Goal: Book appointment/travel/reservation

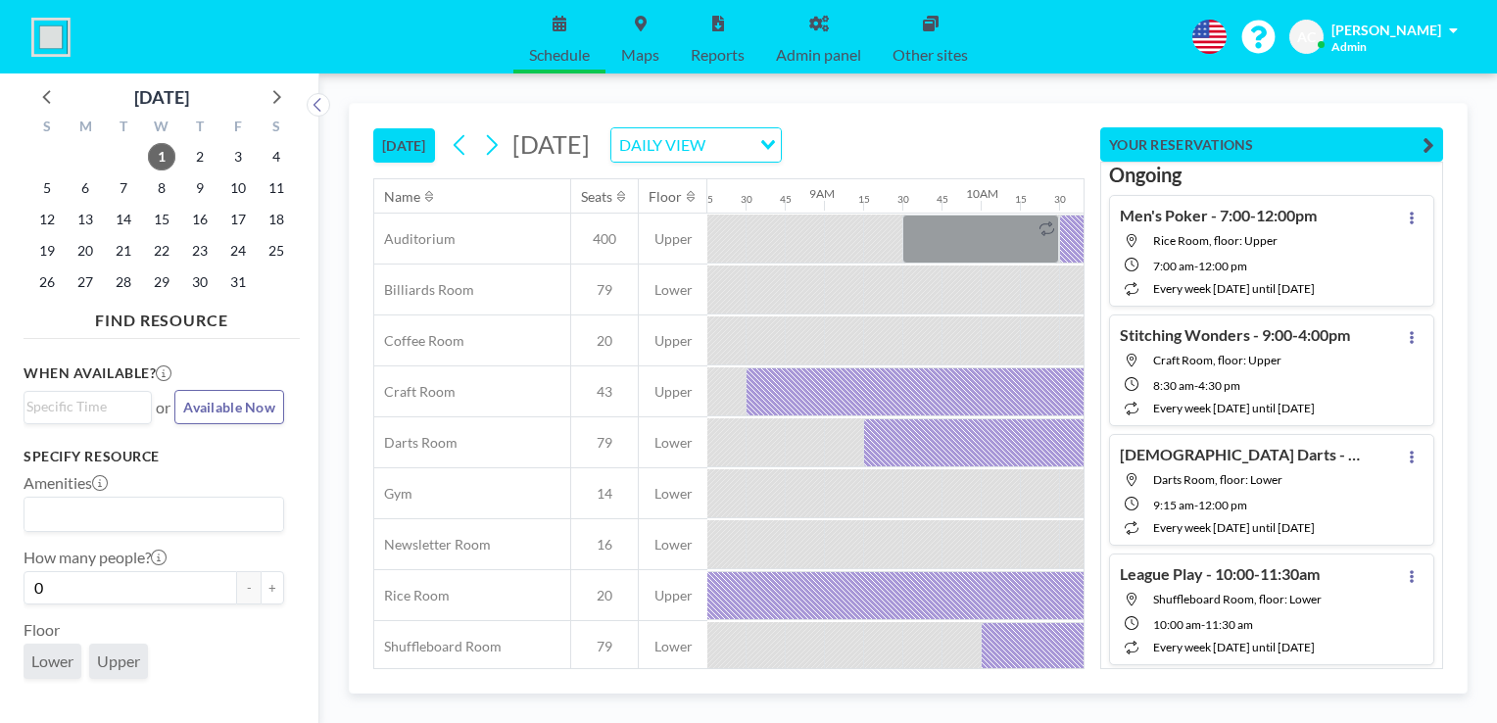
scroll to position [0, 1685]
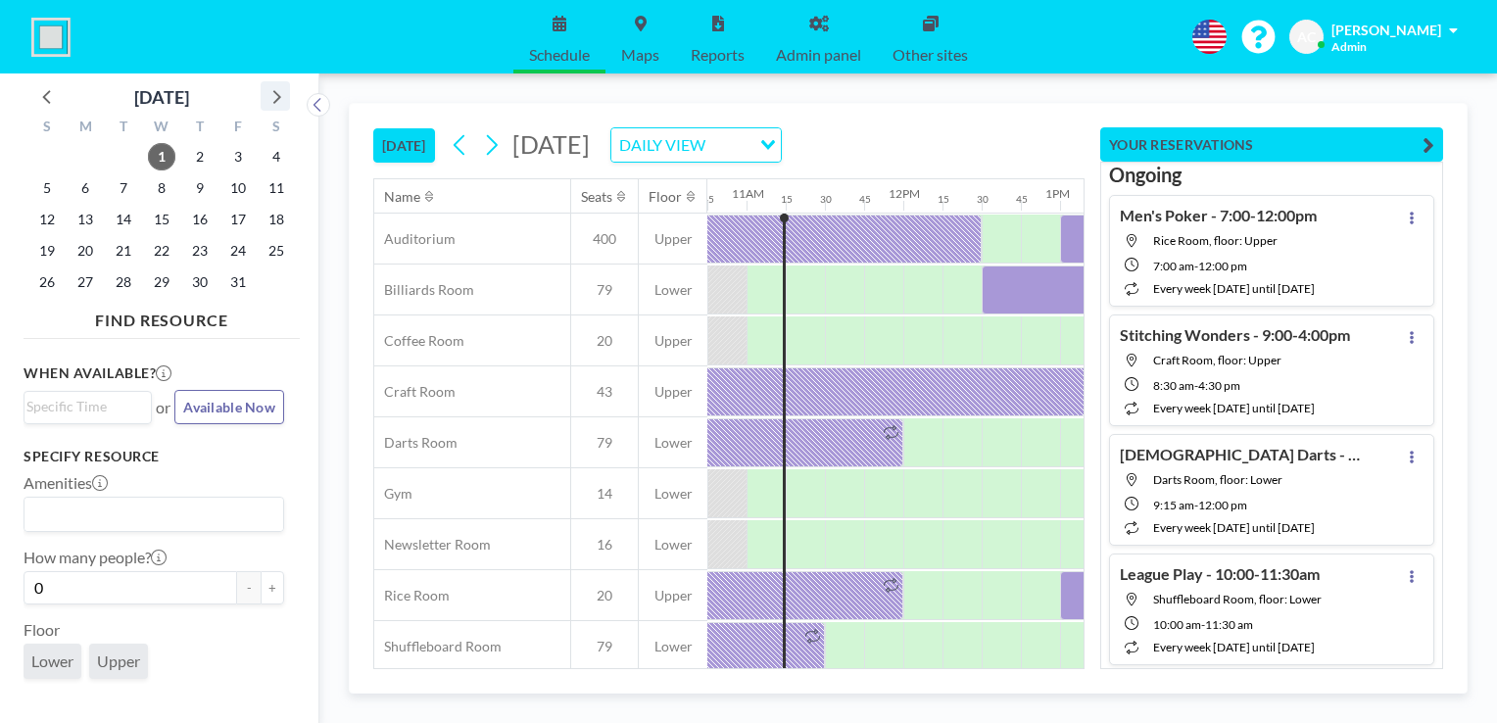
click at [276, 96] on icon at bounding box center [275, 95] width 25 height 25
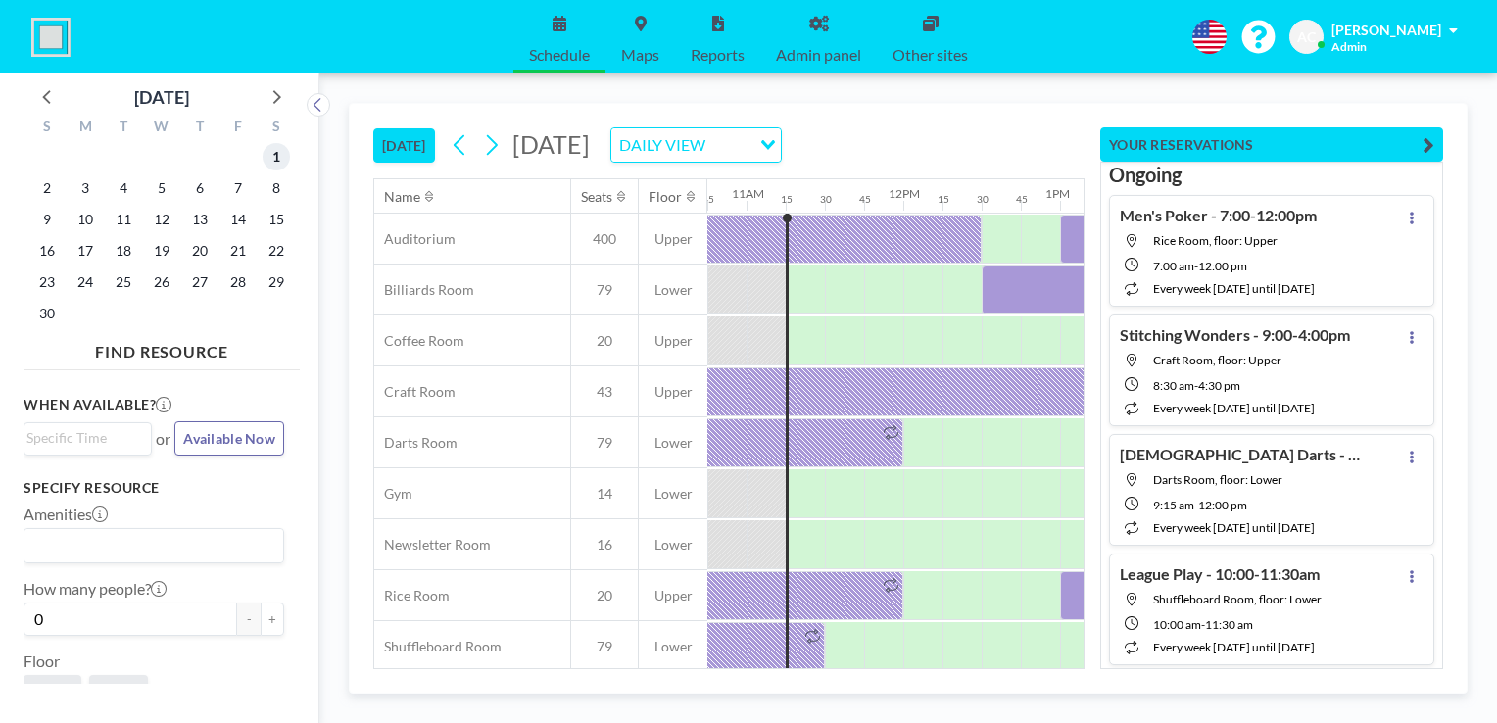
click at [273, 160] on span "1" at bounding box center [276, 156] width 27 height 27
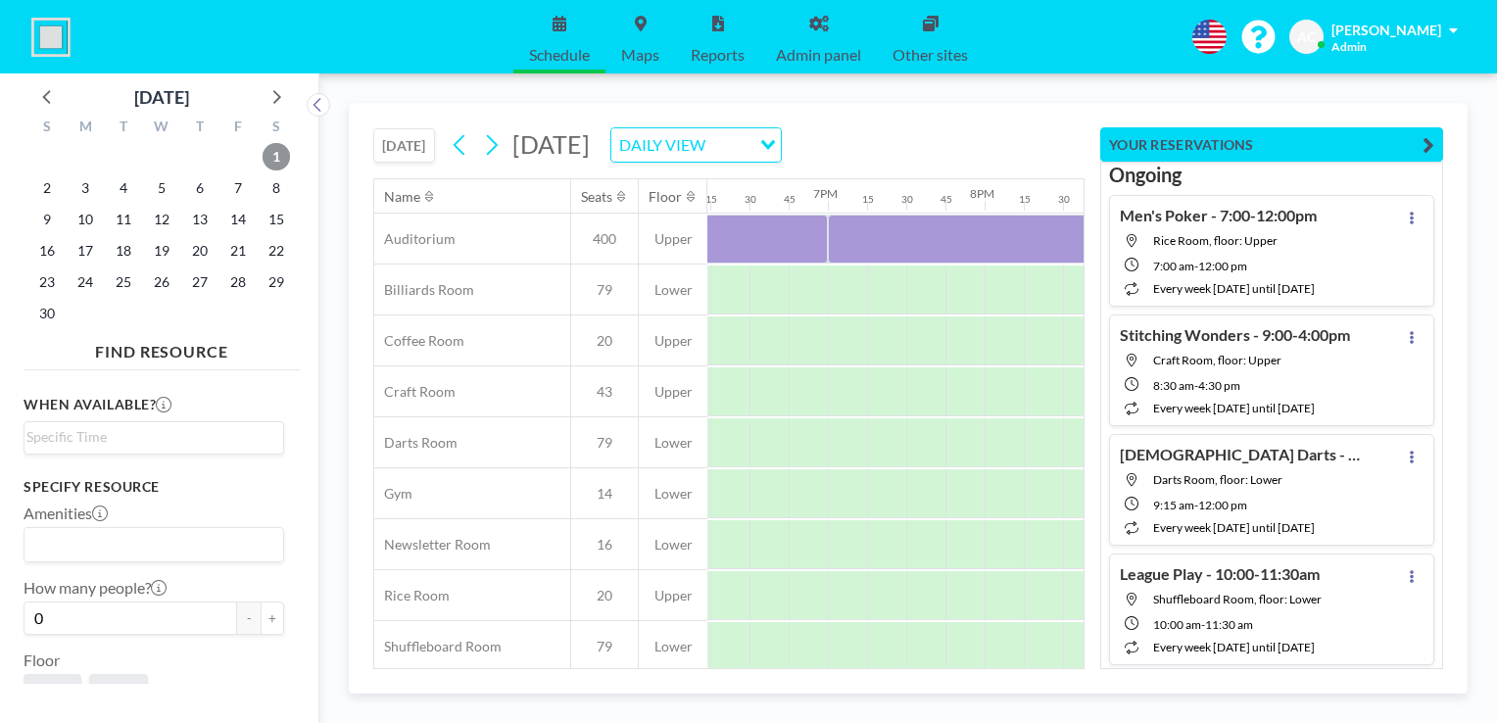
scroll to position [0, 2873]
click at [46, 182] on span "2" at bounding box center [46, 187] width 27 height 27
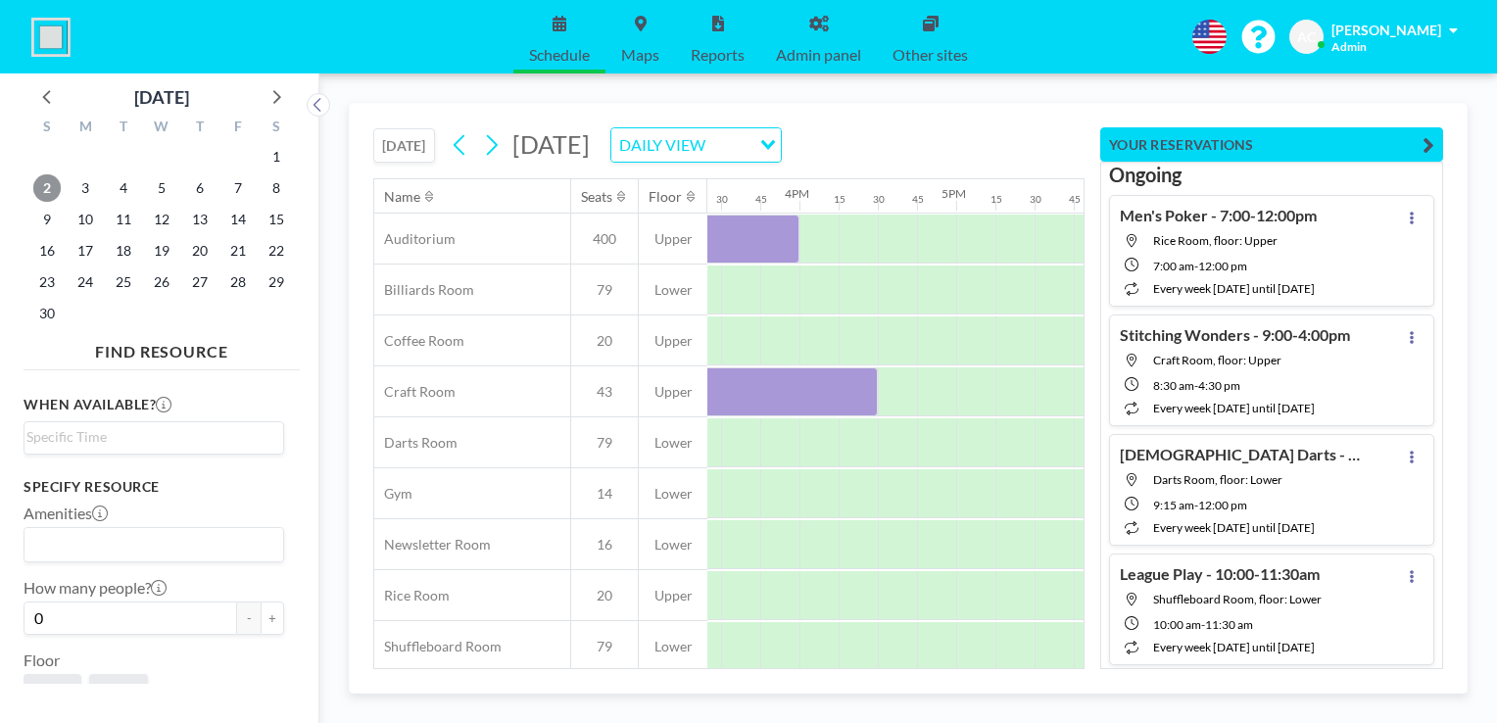
scroll to position [0, 2494]
click at [49, 92] on icon at bounding box center [47, 95] width 25 height 25
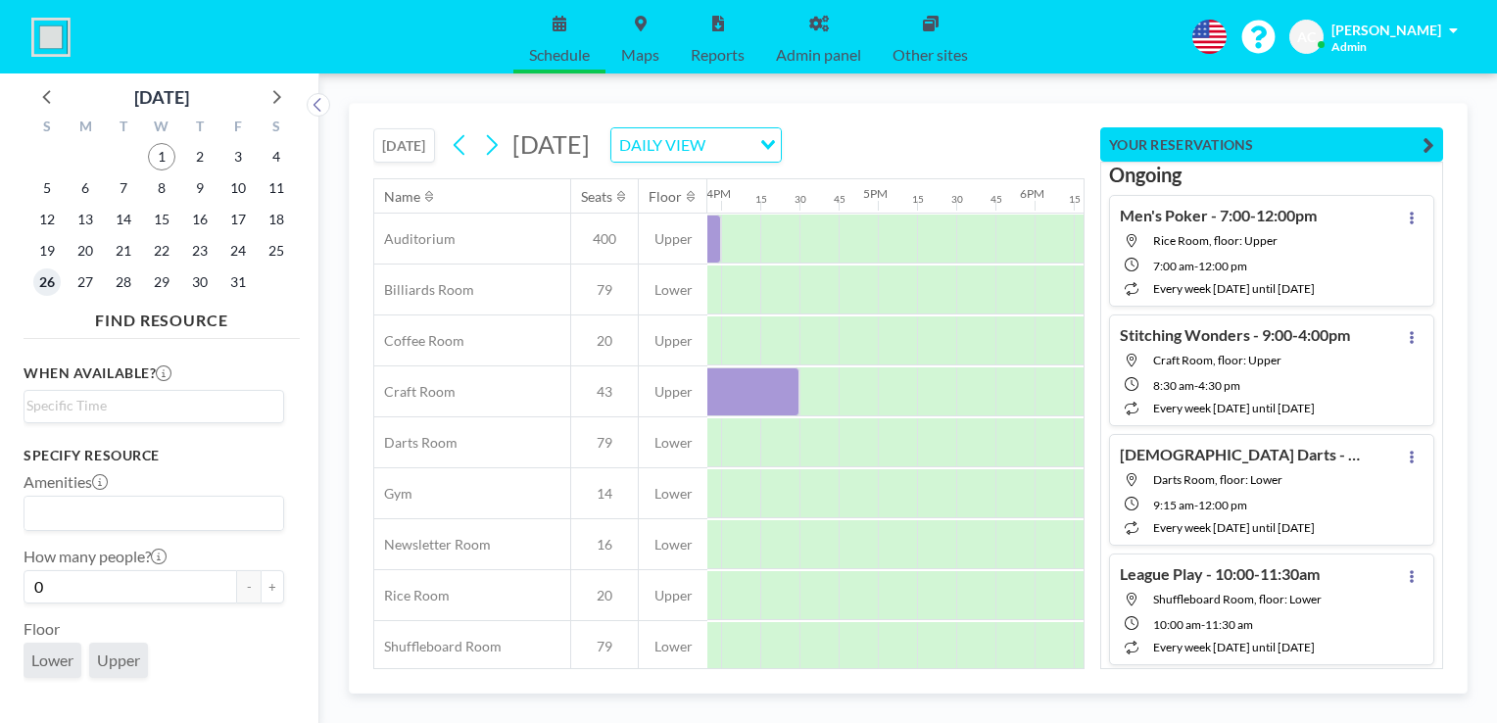
click at [47, 279] on span "26" at bounding box center [46, 281] width 27 height 27
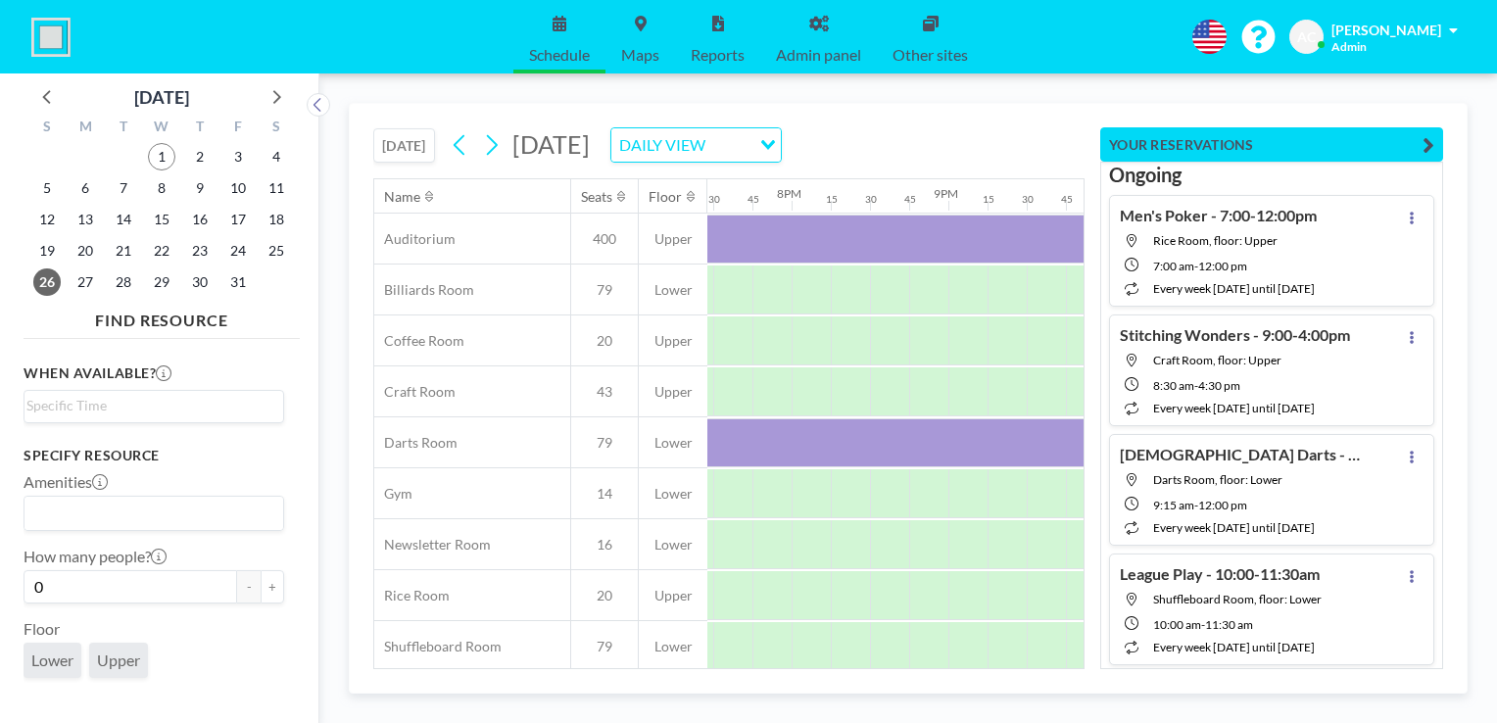
scroll to position [0, 2438]
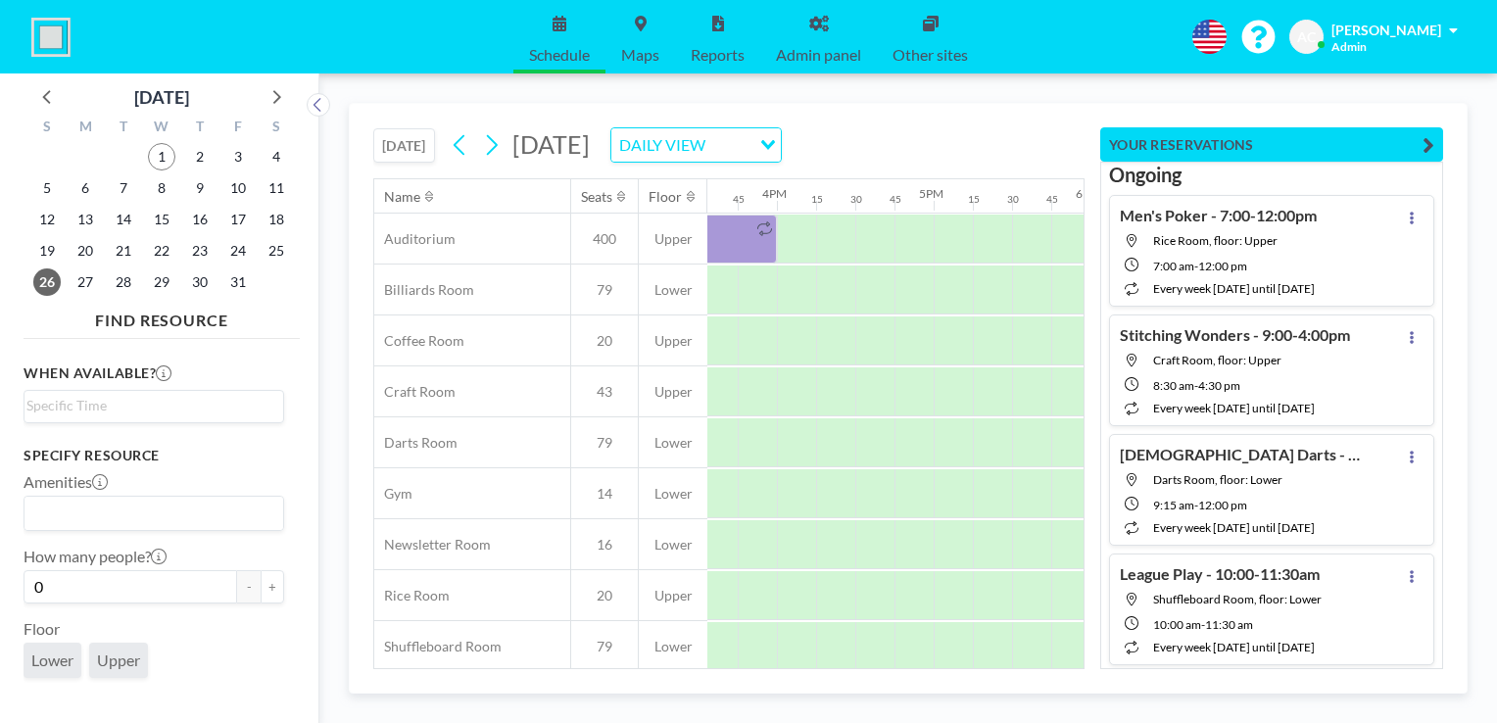
click at [806, 668] on div "Name Seats Floor 12AM 15 30 45 1AM 15 30 45 2AM 15 30 45 3AM 15 30 45 4AM 15 30…" at bounding box center [728, 423] width 711 height 491
click at [1427, 141] on icon "button" at bounding box center [1428, 145] width 12 height 24
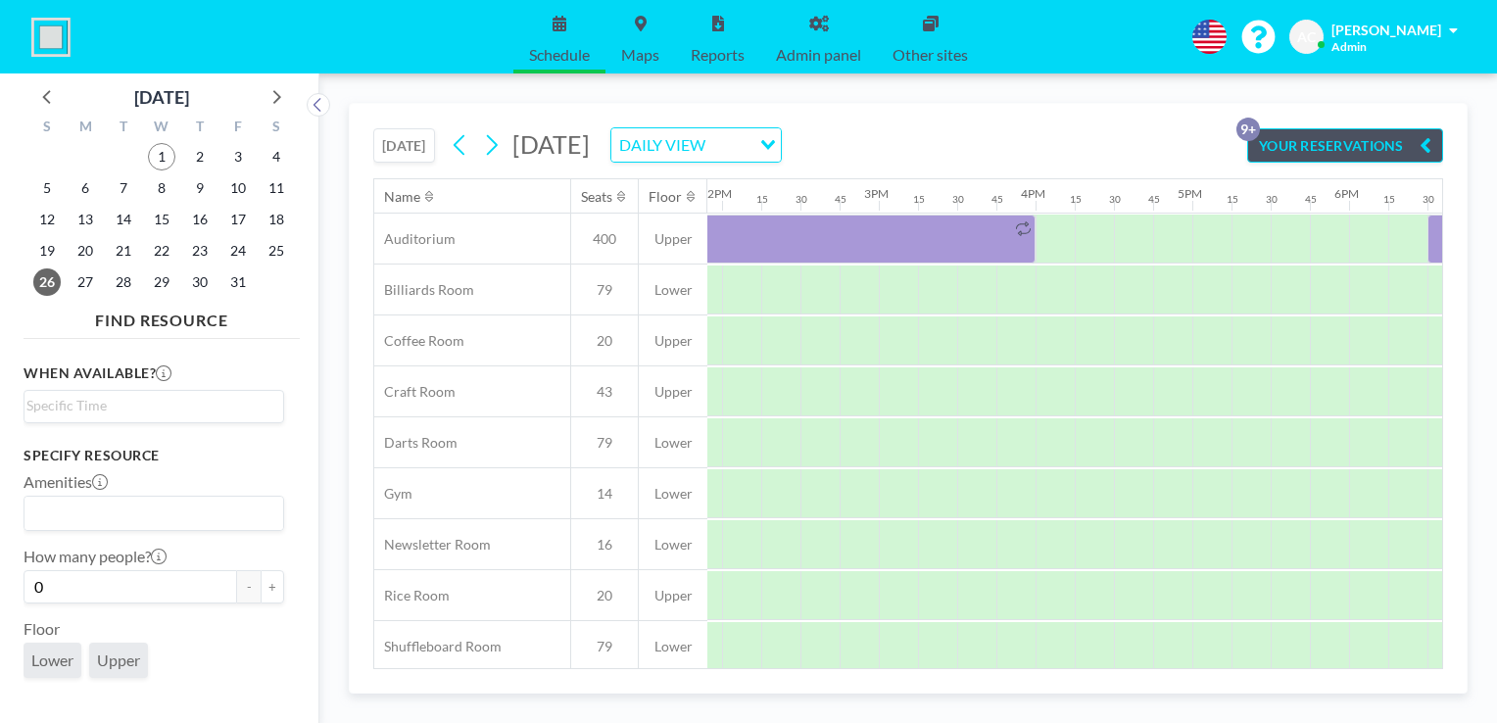
scroll to position [0, 2182]
click at [272, 95] on icon at bounding box center [275, 95] width 25 height 25
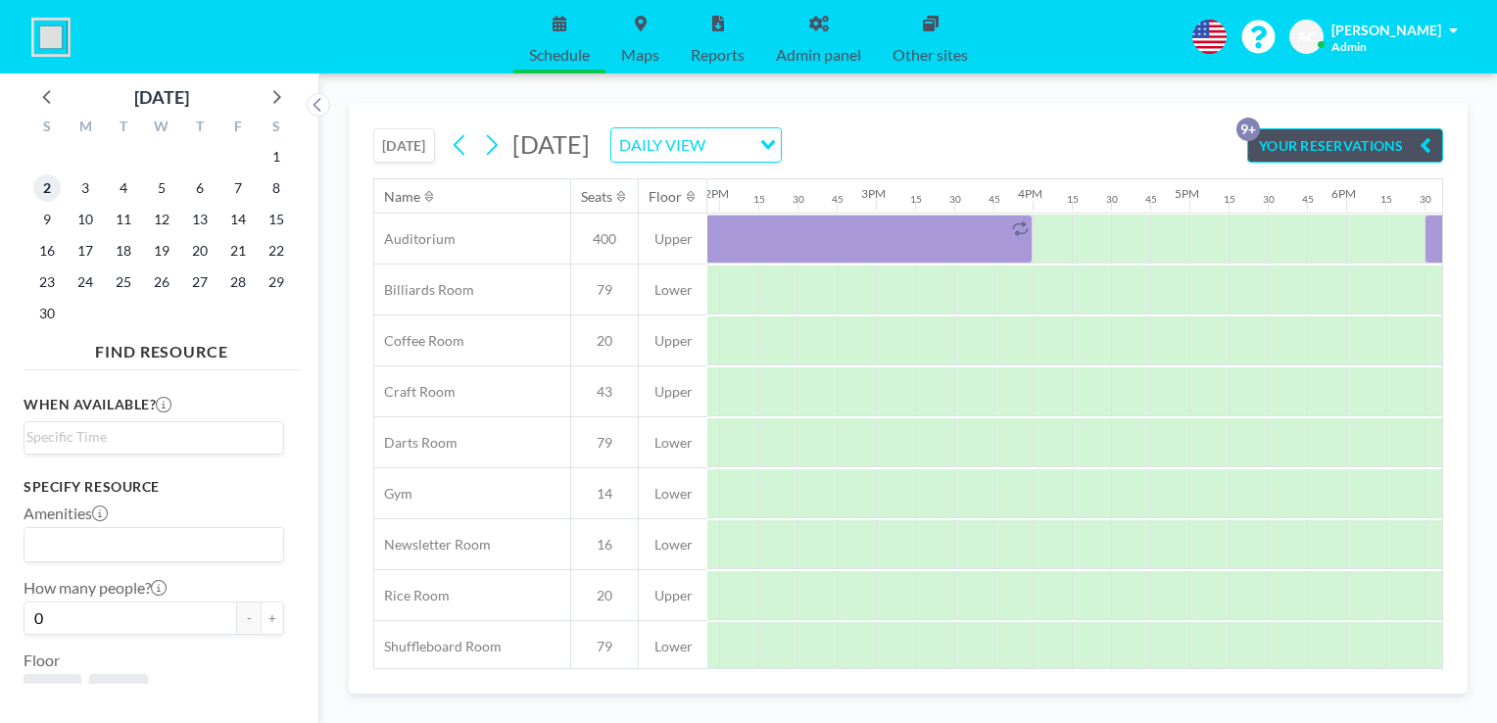
click at [44, 186] on span "2" at bounding box center [46, 187] width 27 height 27
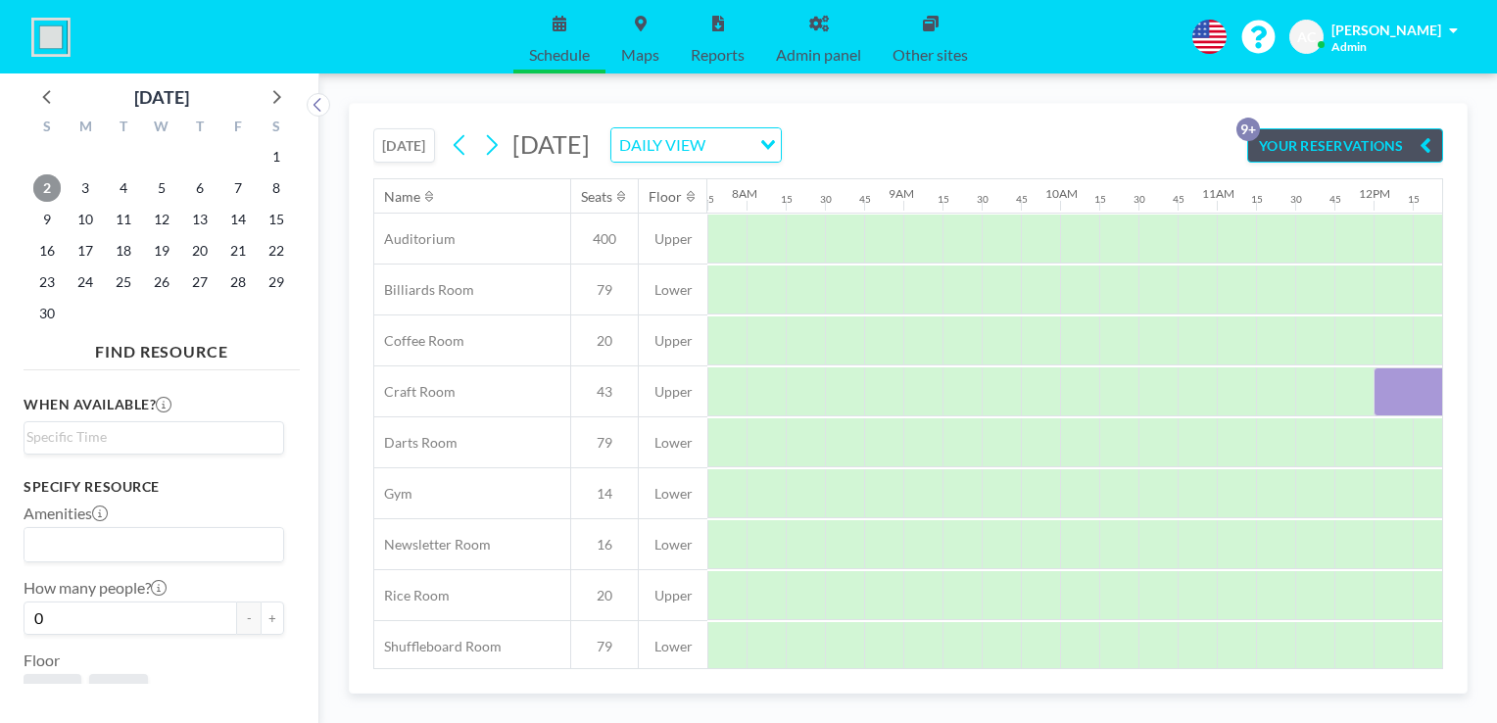
scroll to position [0, 2140]
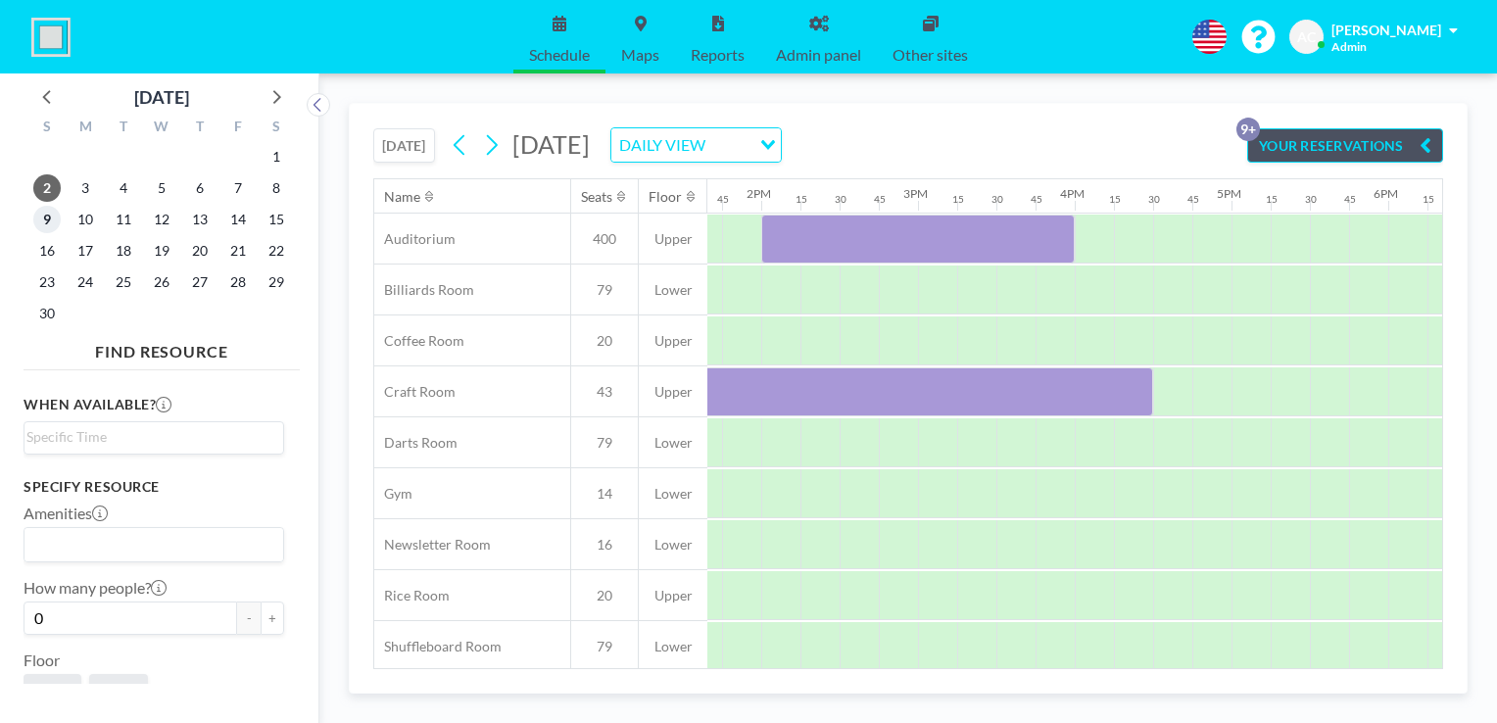
click at [46, 217] on span "9" at bounding box center [46, 219] width 27 height 27
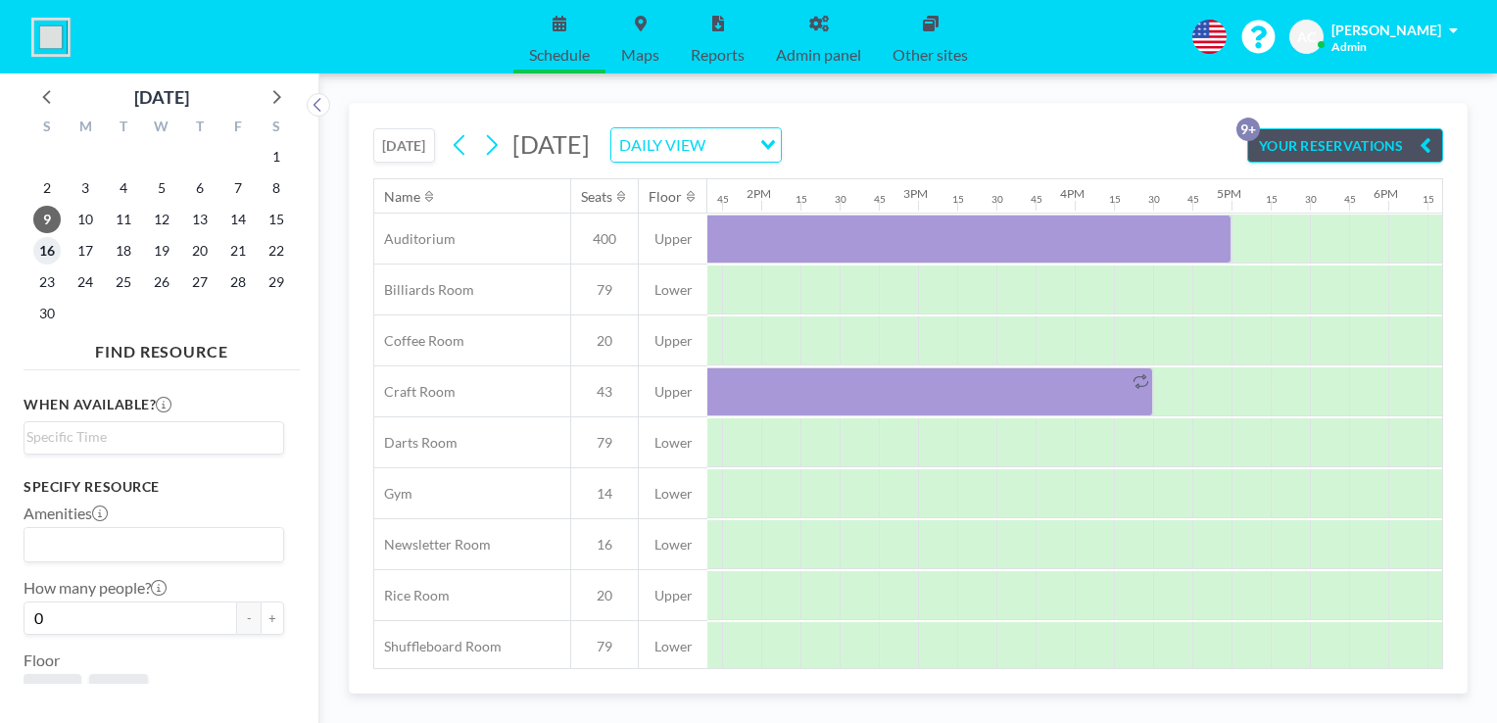
click at [48, 249] on span "16" at bounding box center [46, 250] width 27 height 27
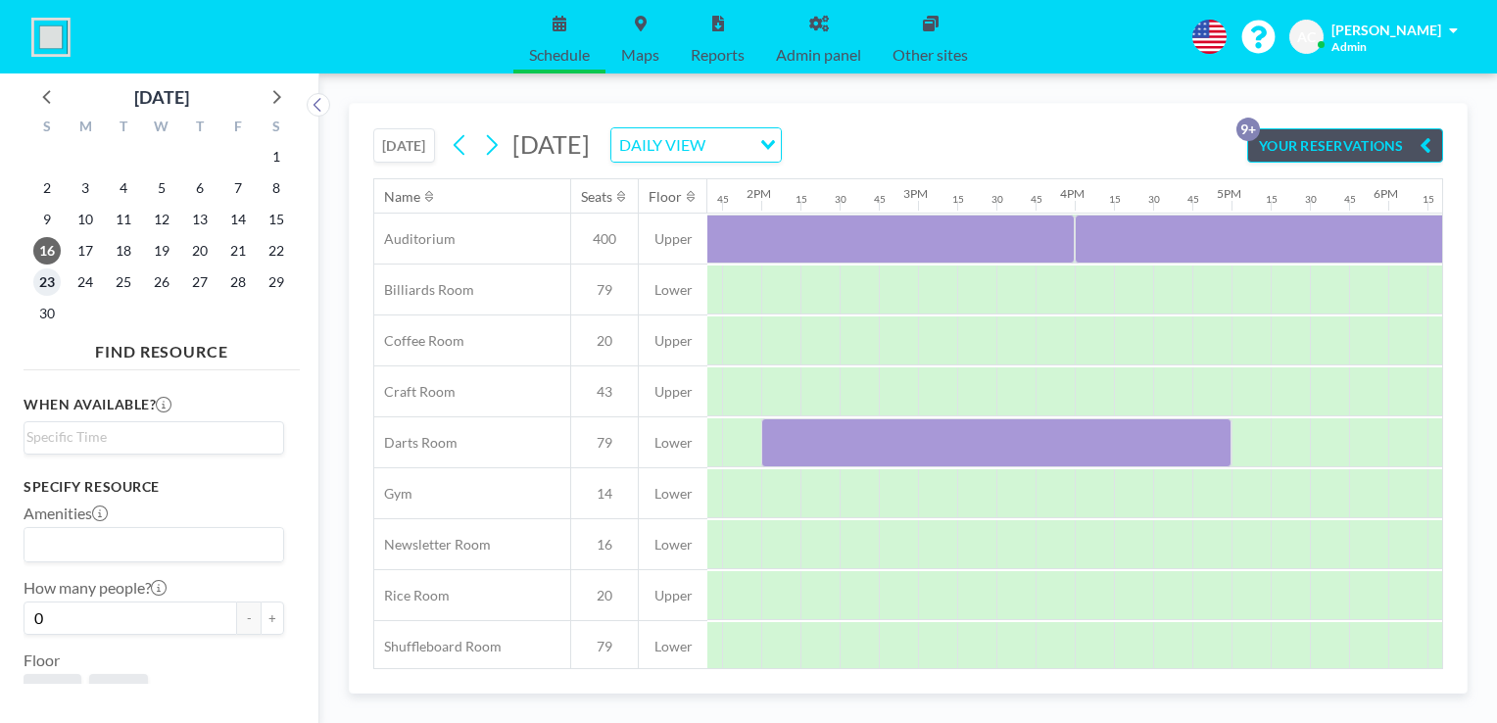
click at [41, 285] on span "23" at bounding box center [46, 281] width 27 height 27
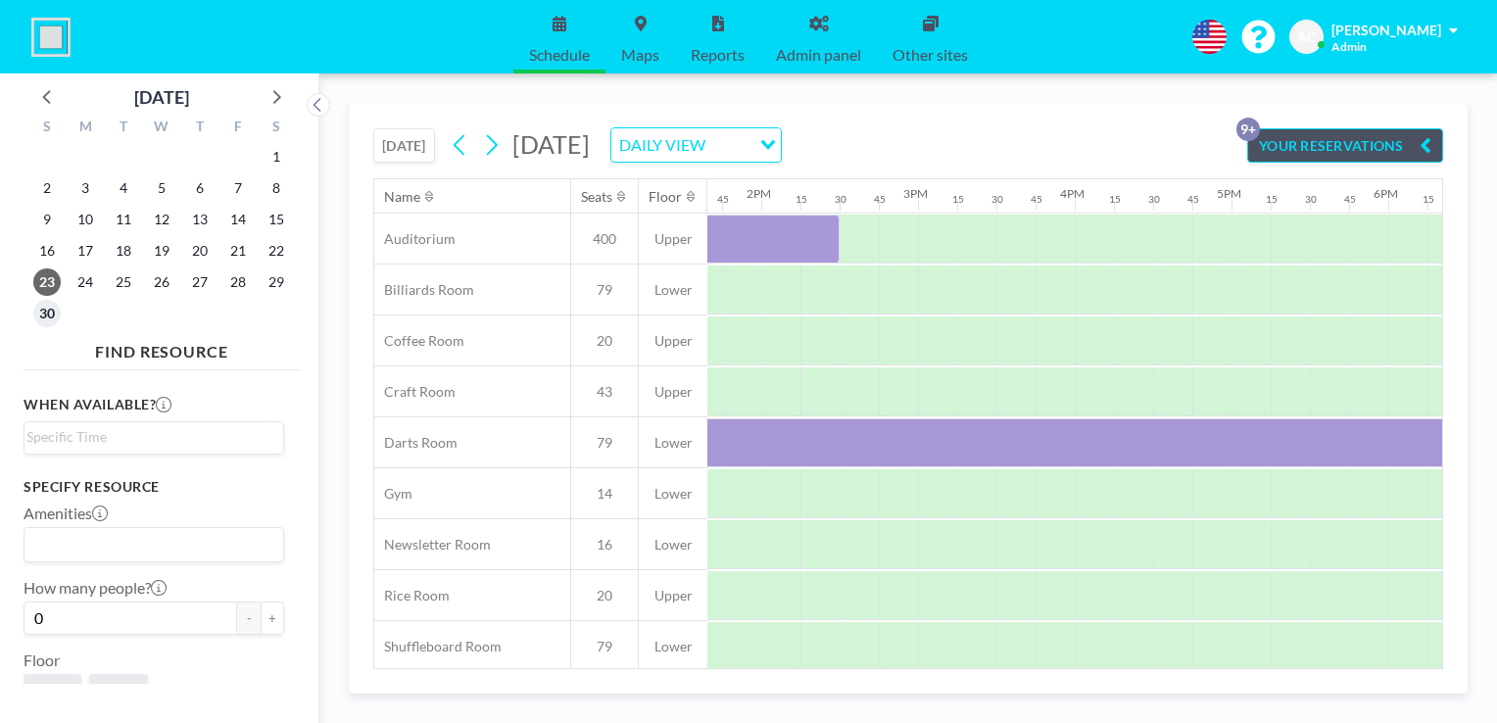
click at [41, 309] on span "30" at bounding box center [46, 313] width 27 height 27
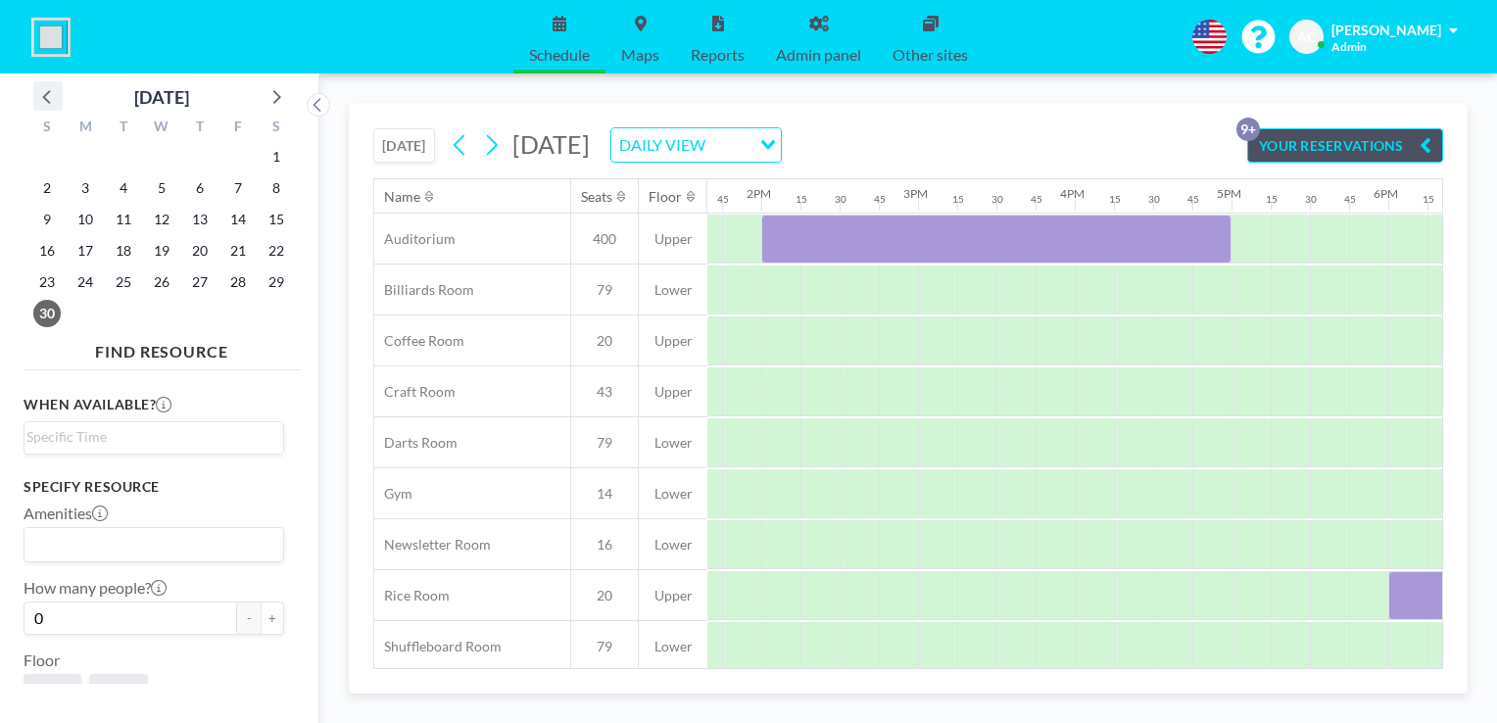
click at [44, 96] on icon at bounding box center [46, 97] width 8 height 14
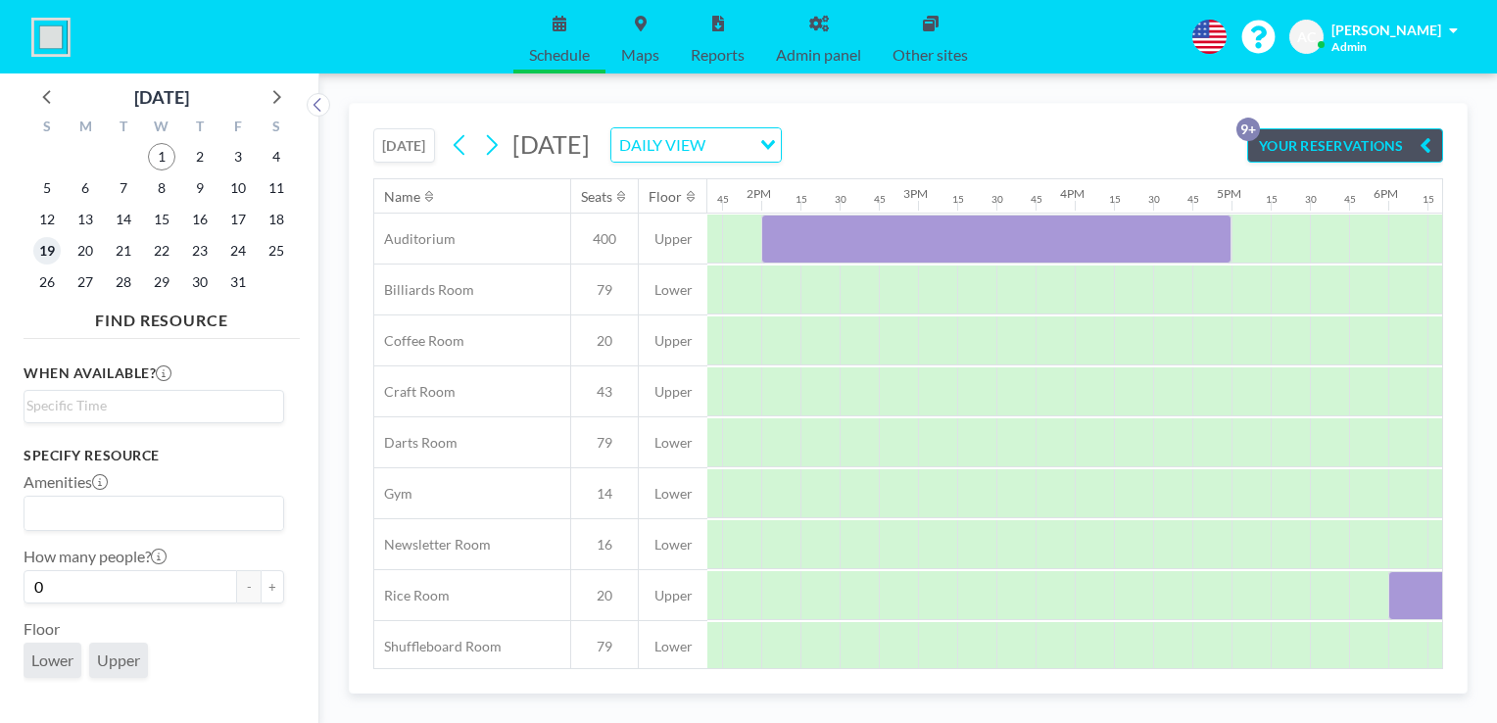
click at [43, 250] on span "19" at bounding box center [46, 250] width 27 height 27
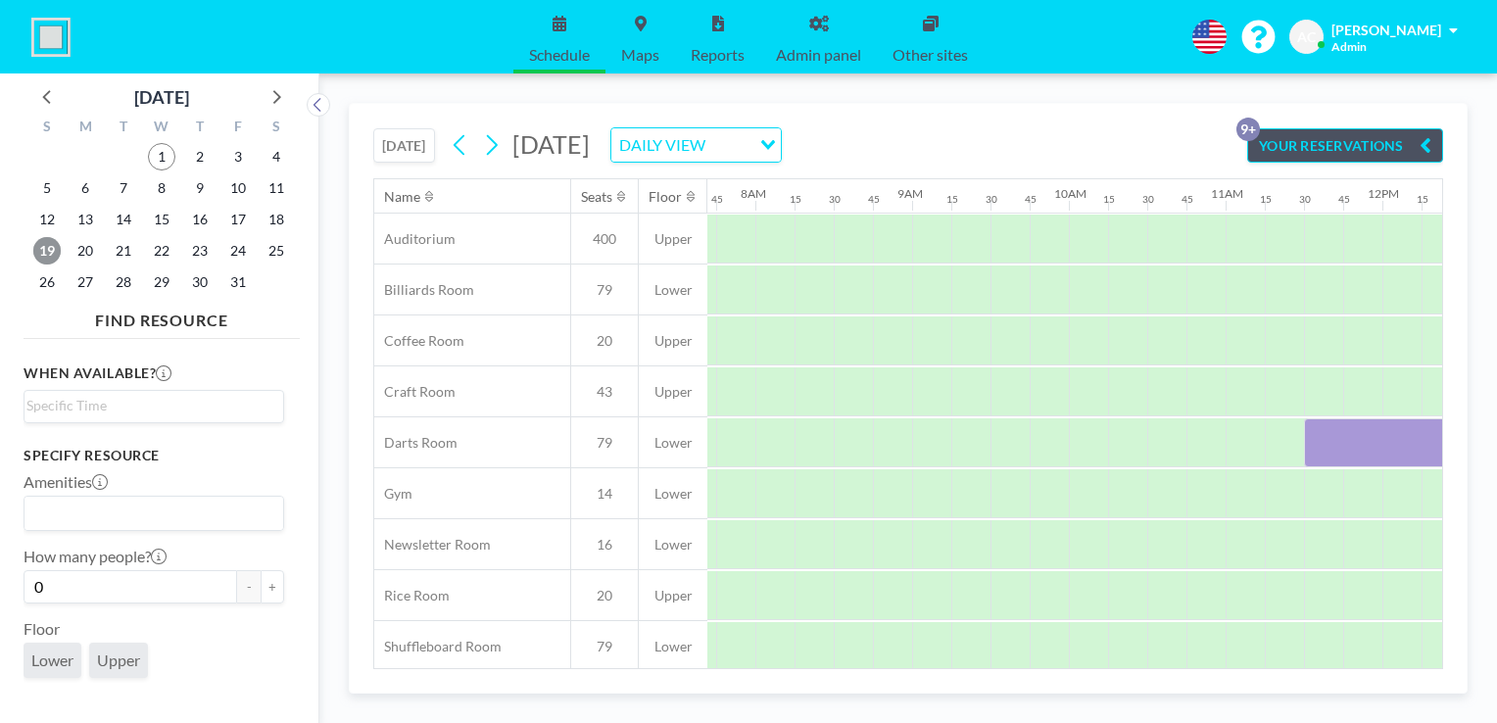
scroll to position [0, 1215]
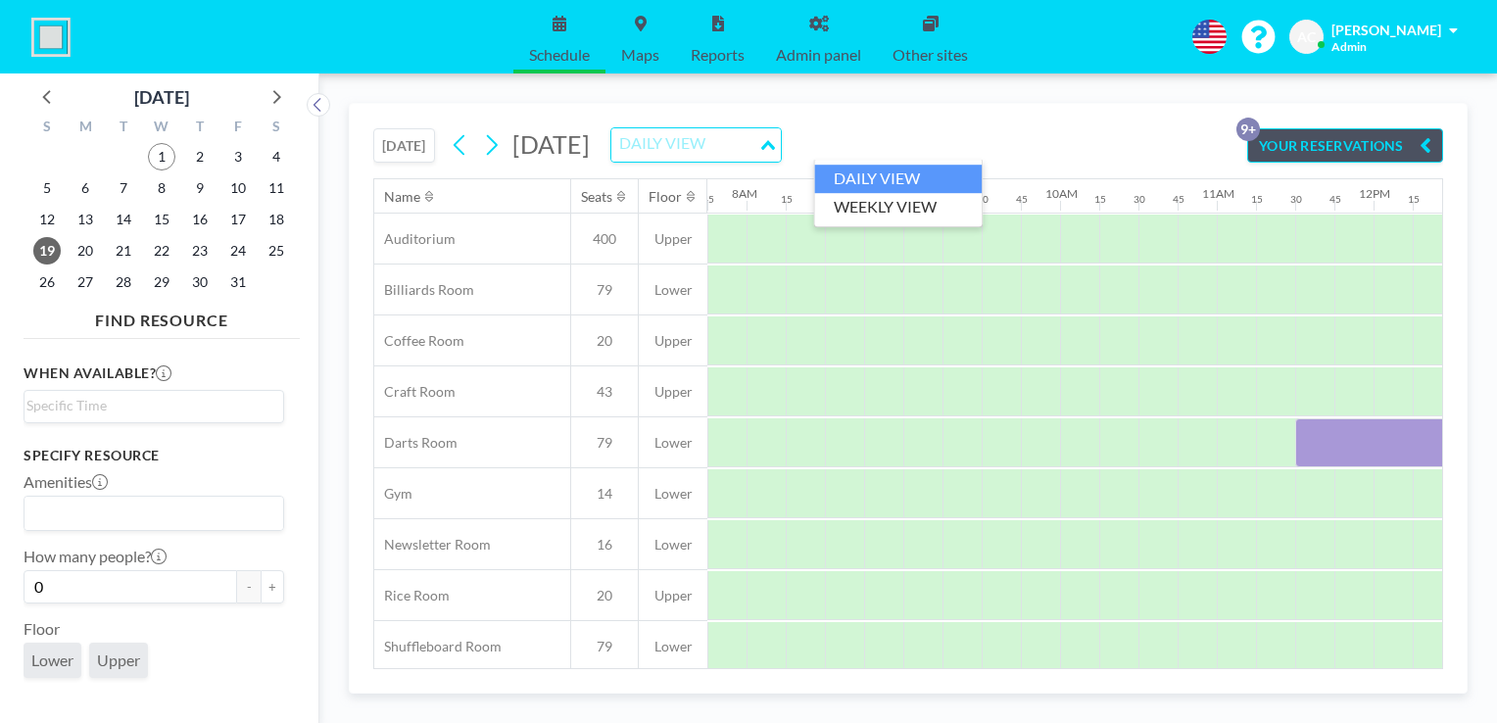
click at [758, 137] on div "DAILY VIEW" at bounding box center [684, 142] width 147 height 29
click at [883, 202] on li "WEEKLY VIEW" at bounding box center [897, 207] width 167 height 28
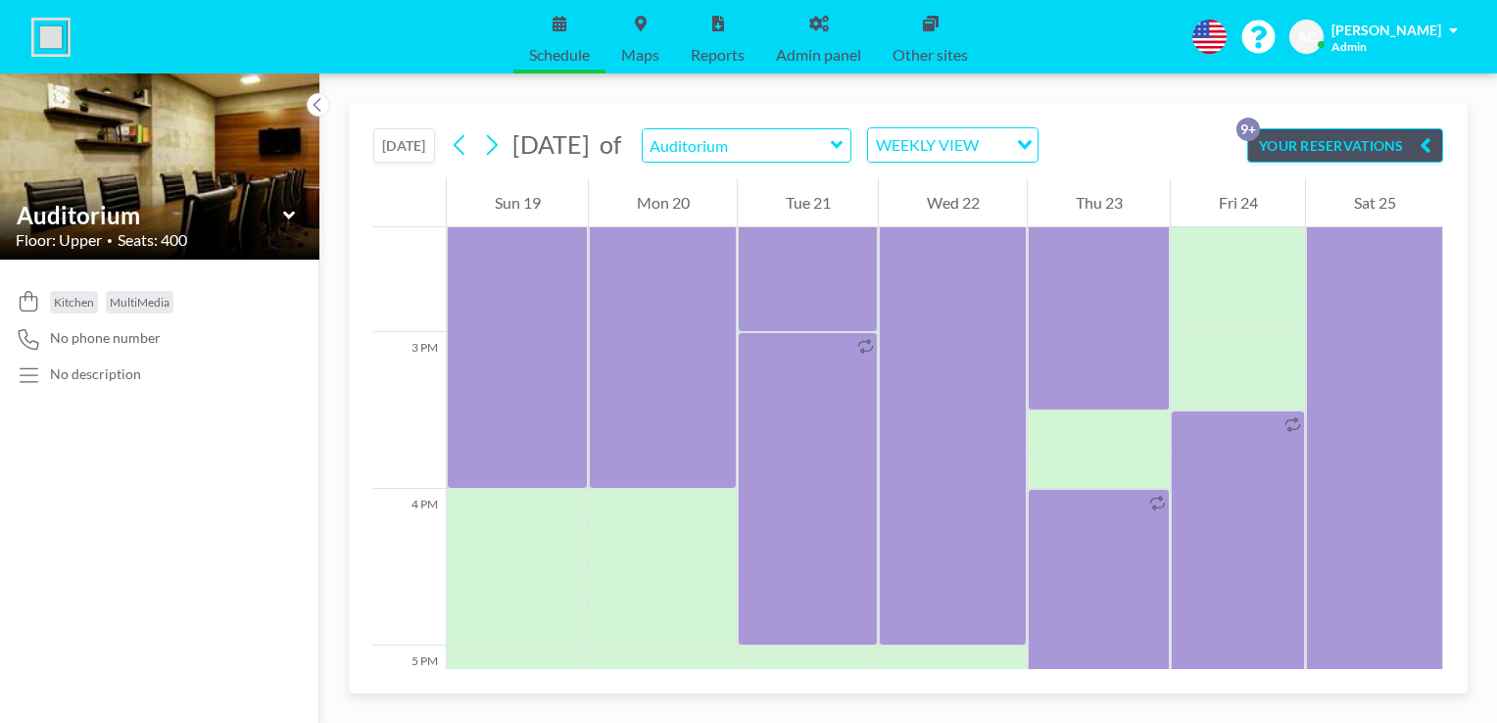
scroll to position [2207, 0]
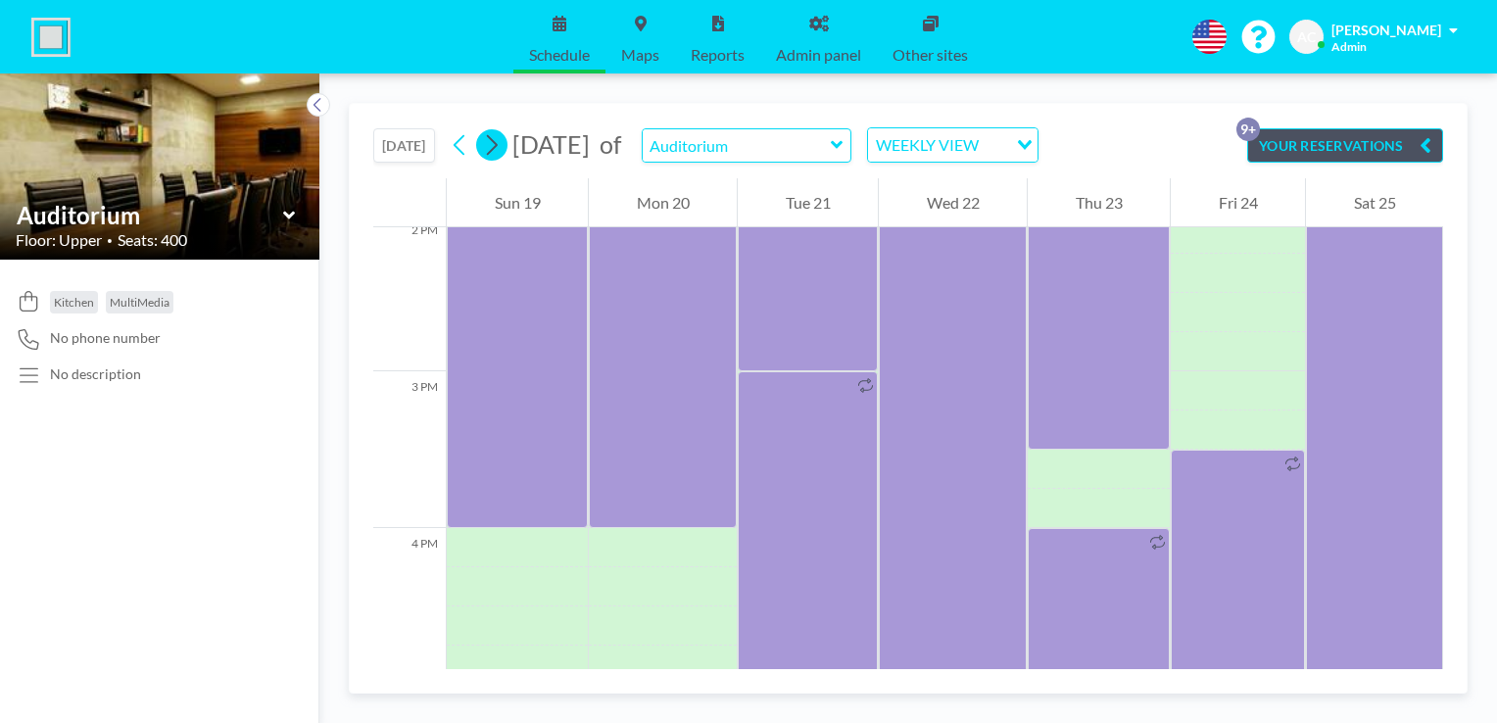
click at [494, 142] on icon at bounding box center [491, 144] width 19 height 29
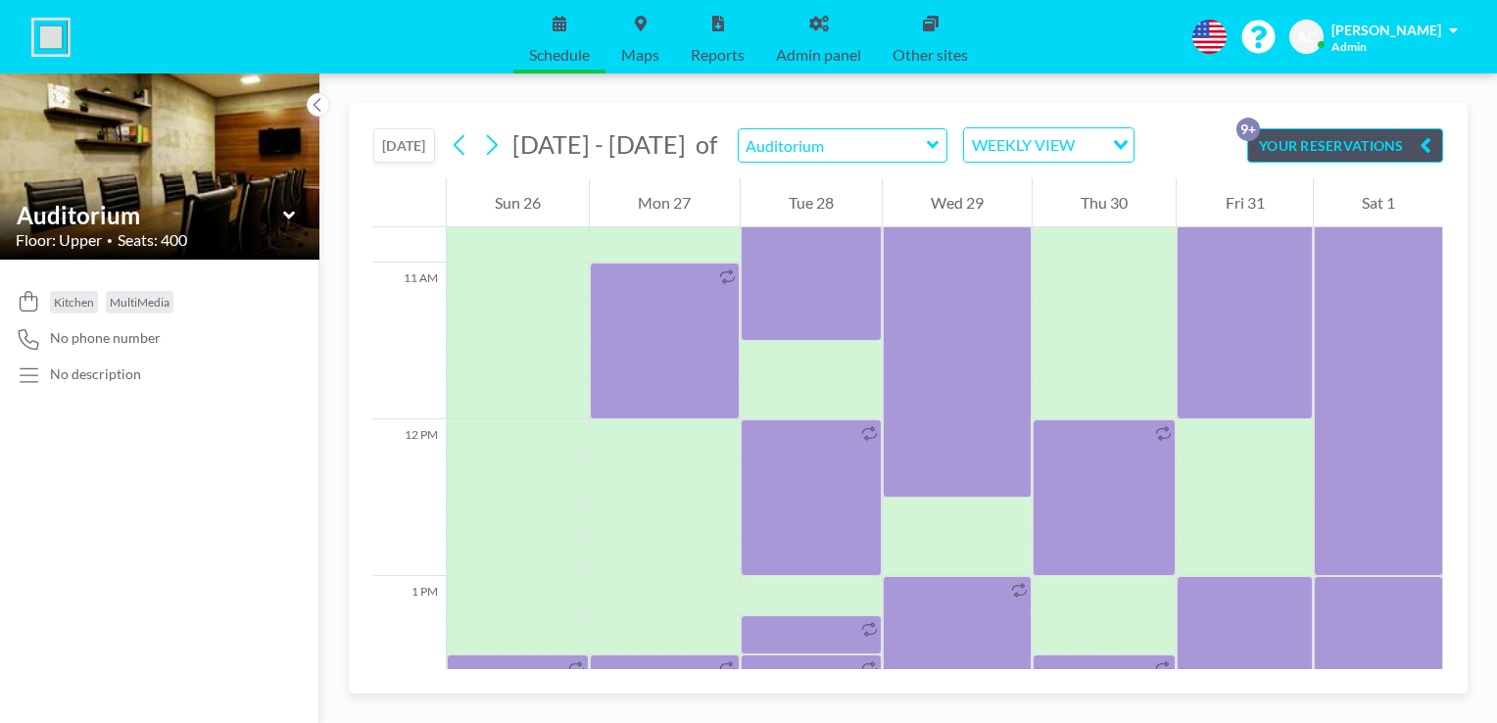
scroll to position [2112, 0]
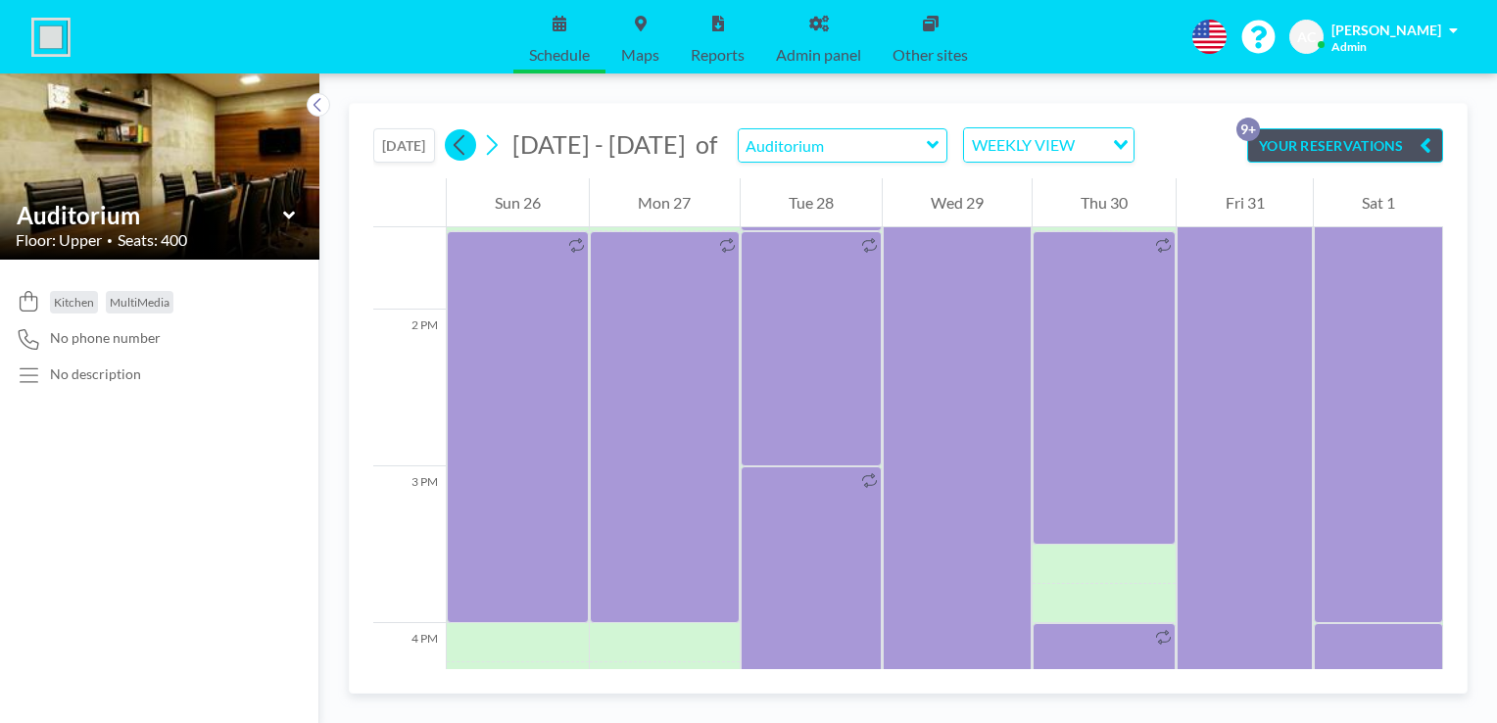
click at [457, 150] on icon at bounding box center [460, 144] width 19 height 29
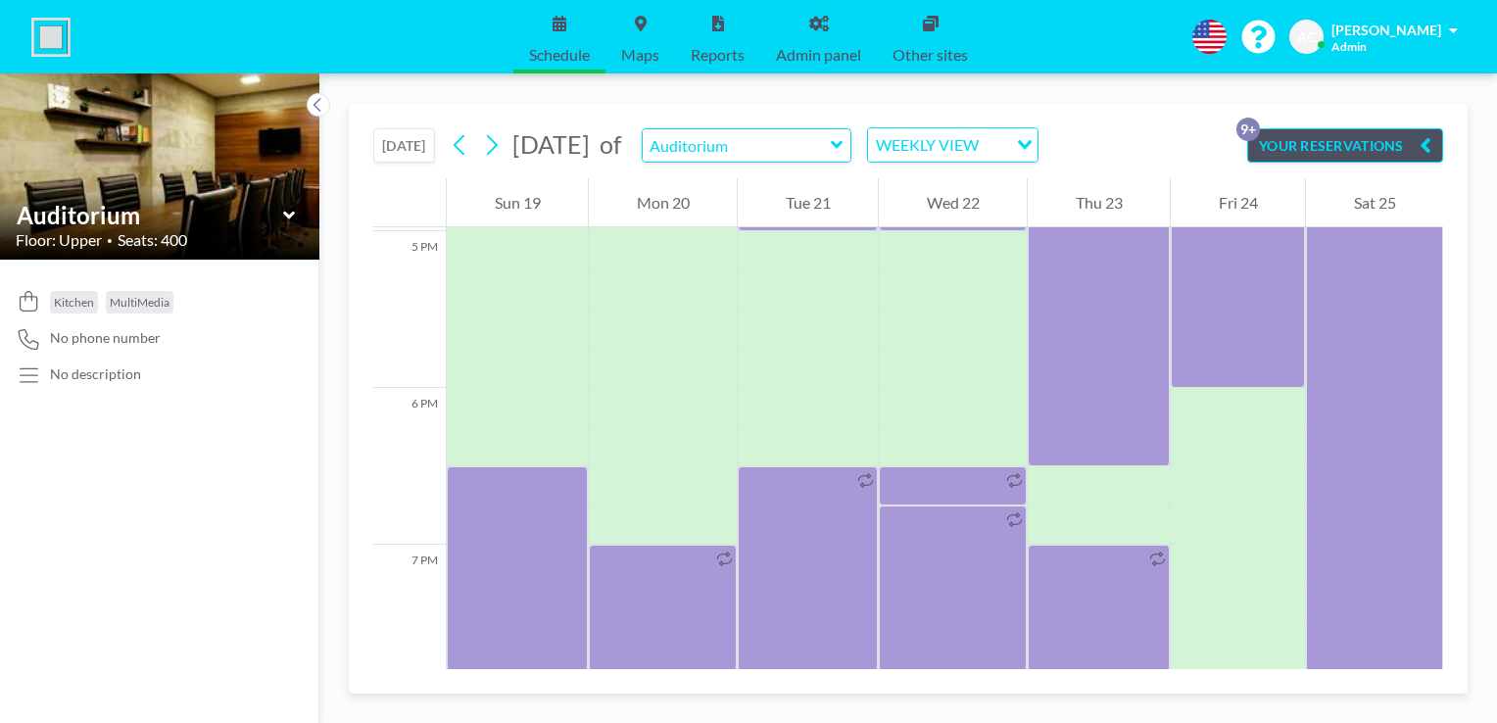
scroll to position [2676, 0]
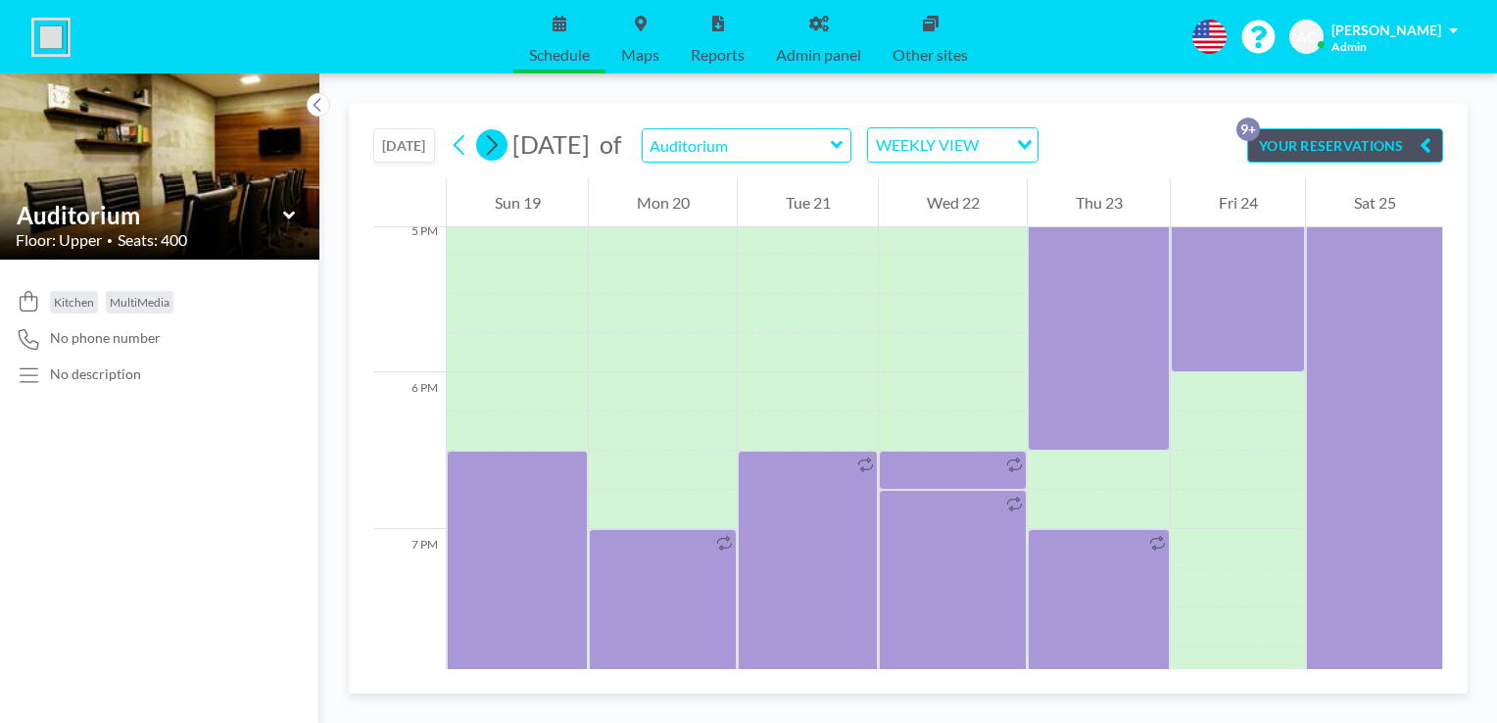
click at [498, 147] on icon at bounding box center [492, 145] width 11 height 21
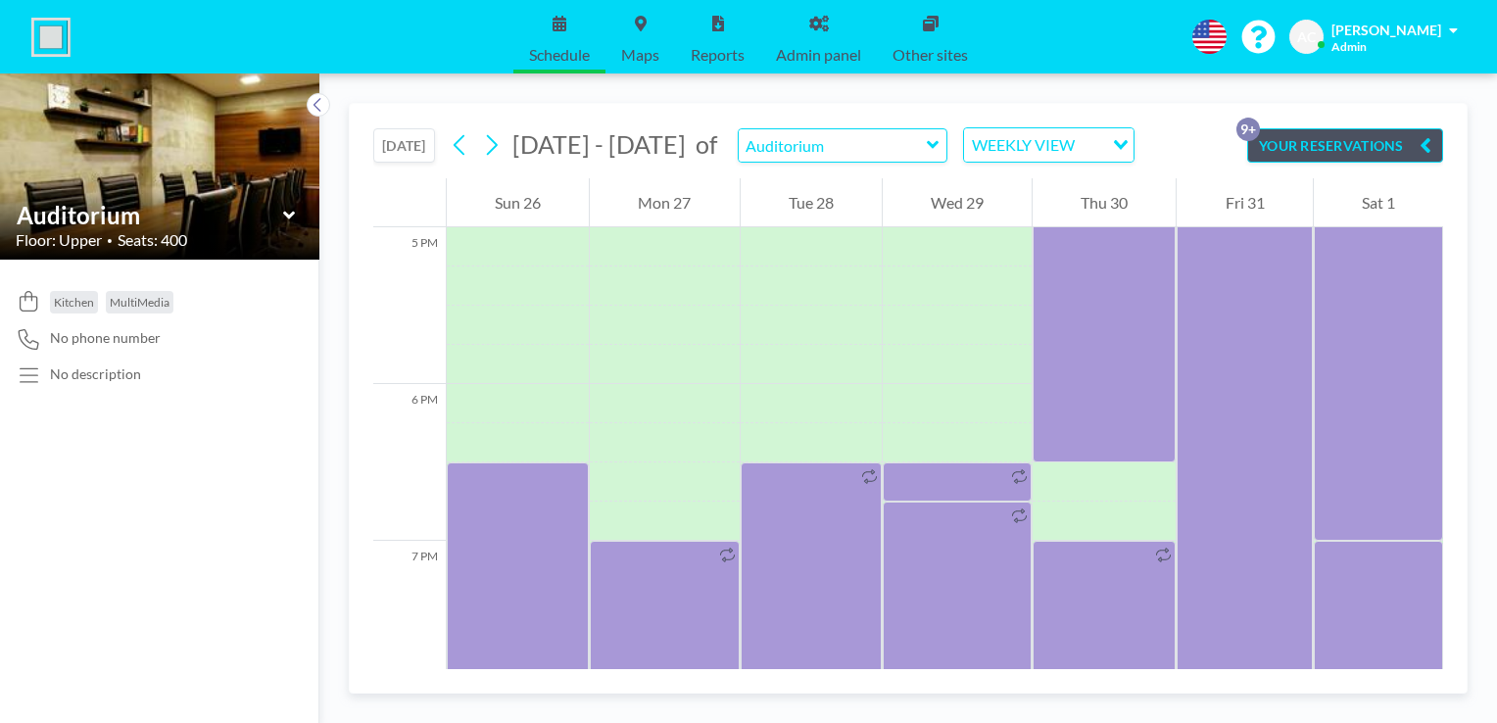
scroll to position [2782, 0]
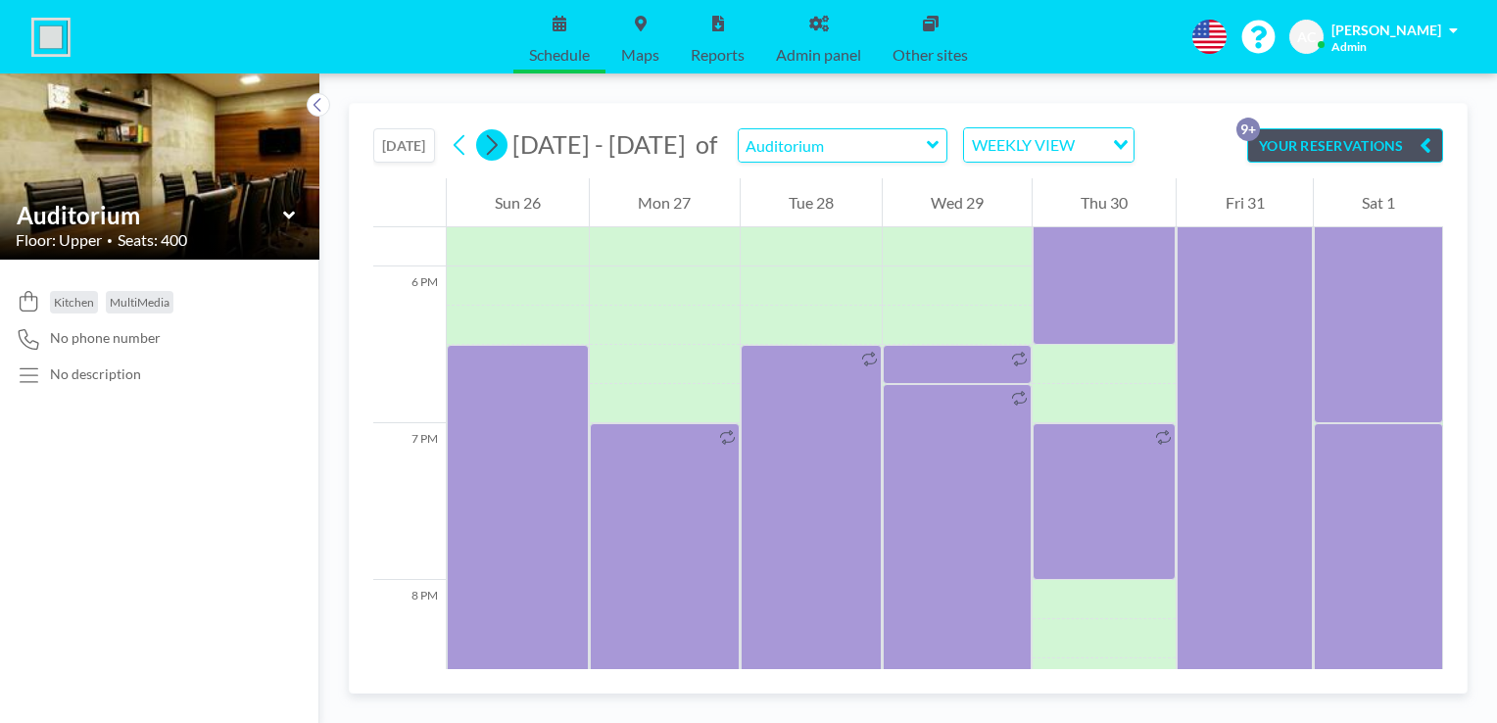
click at [497, 141] on icon at bounding box center [492, 145] width 11 height 21
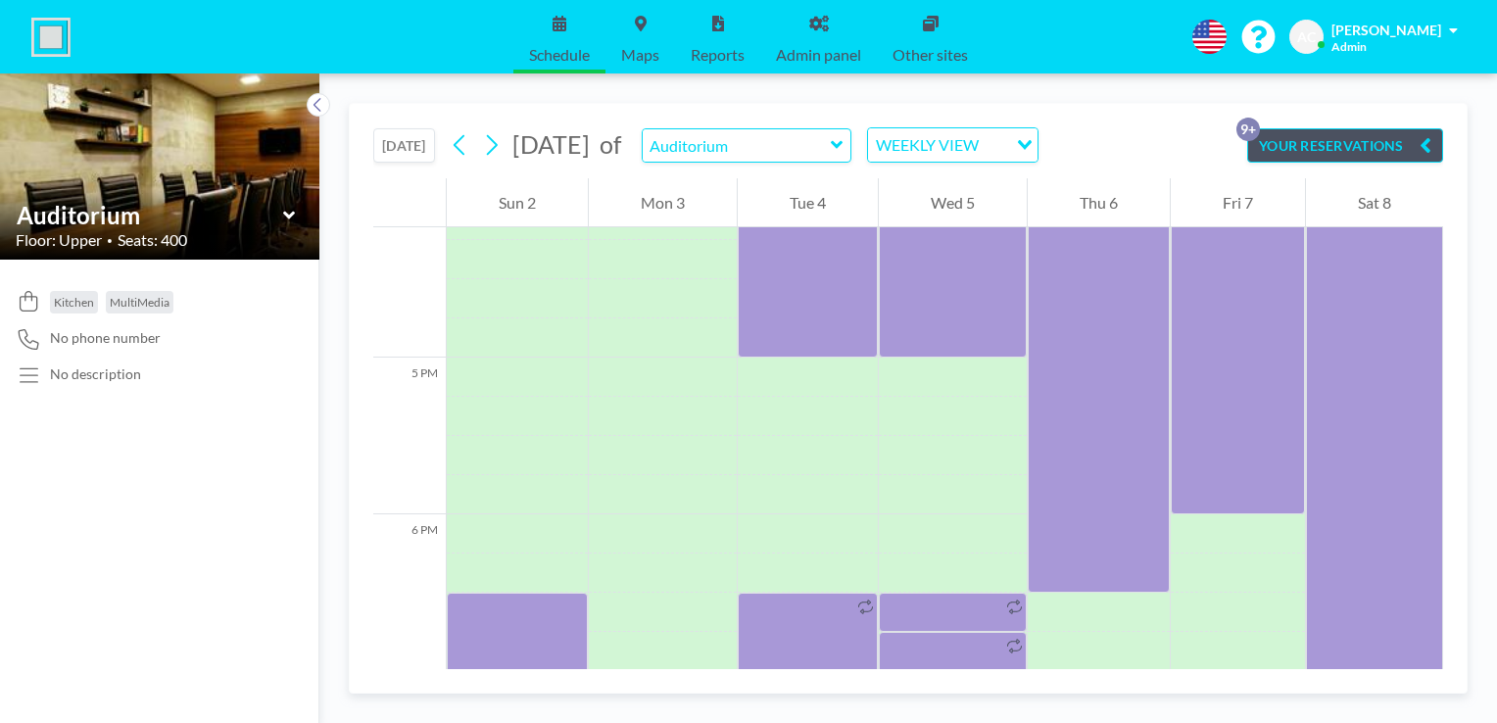
scroll to position [2956, 0]
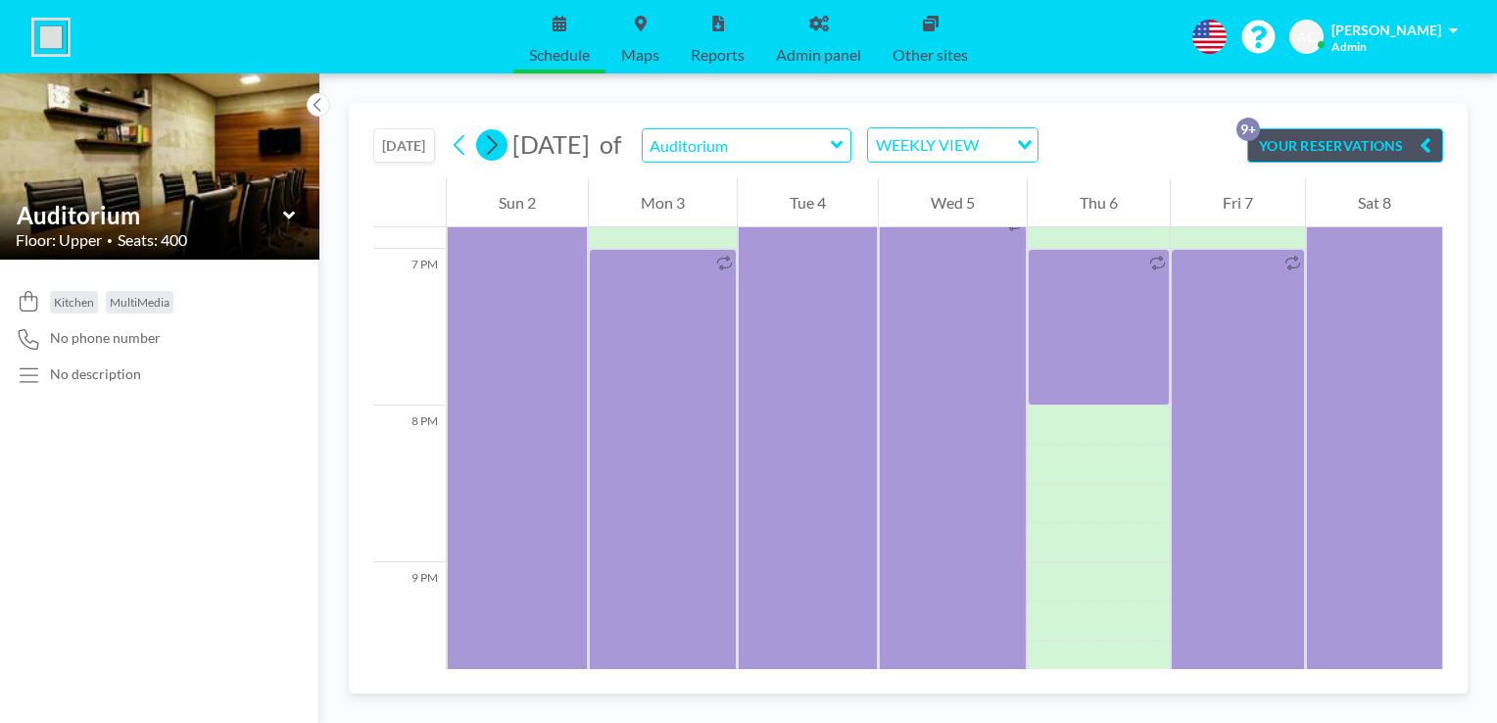
click at [501, 143] on icon at bounding box center [491, 144] width 19 height 29
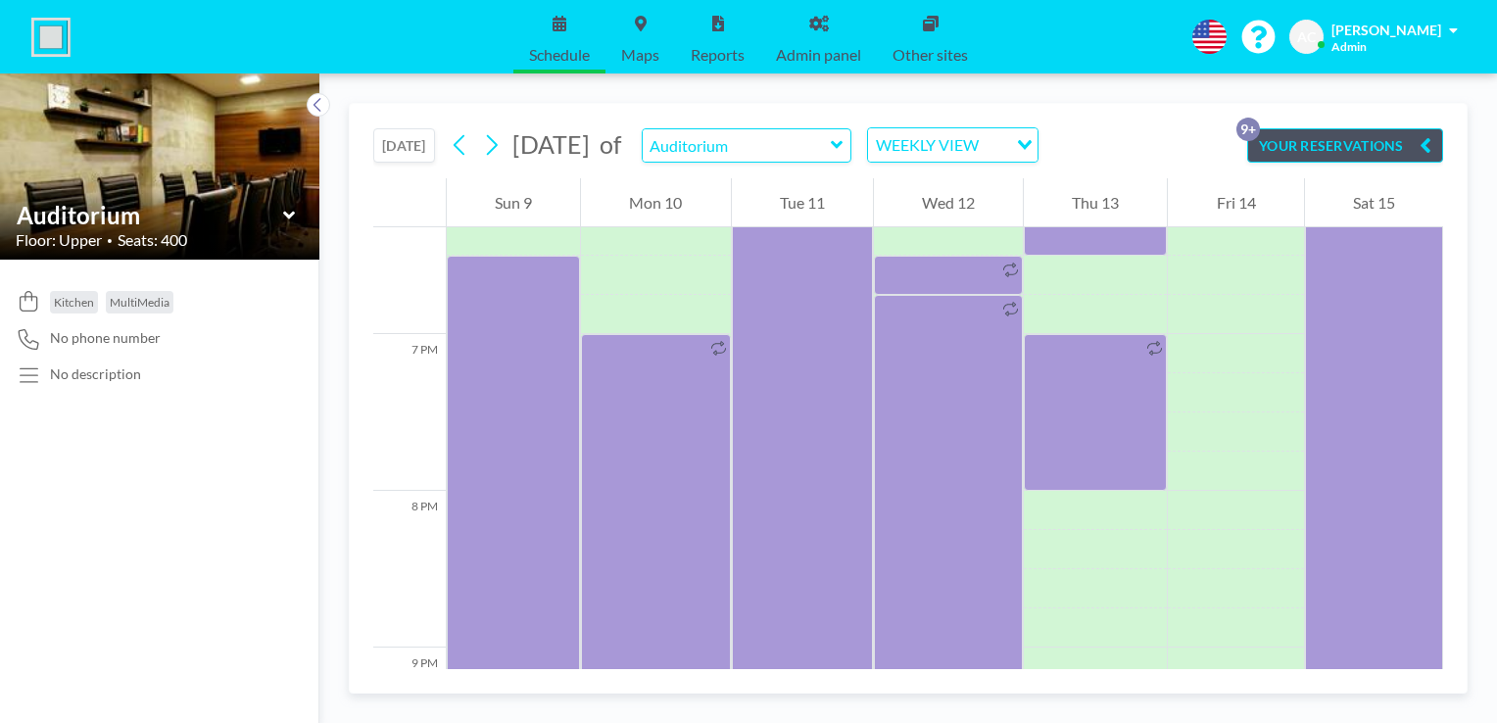
scroll to position [2700, 0]
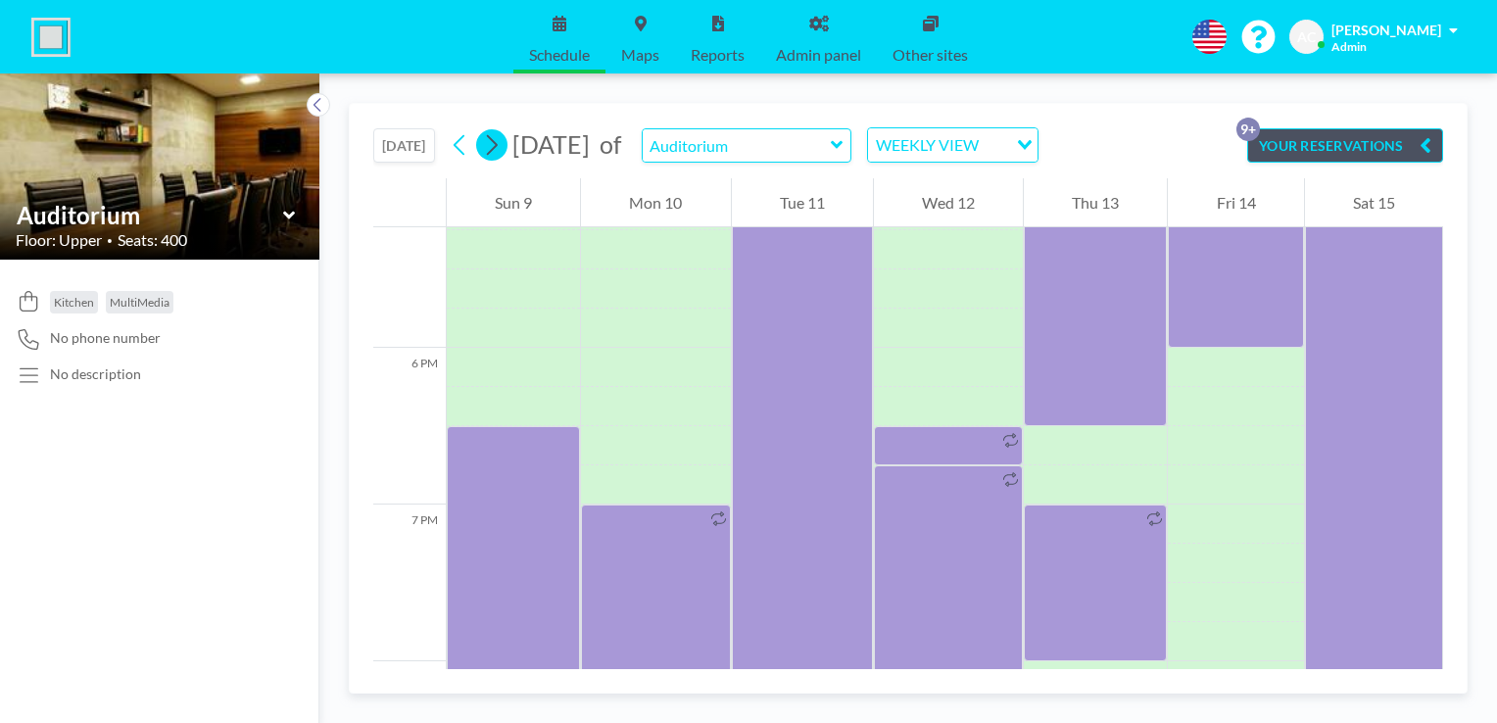
click at [494, 146] on icon at bounding box center [491, 144] width 19 height 29
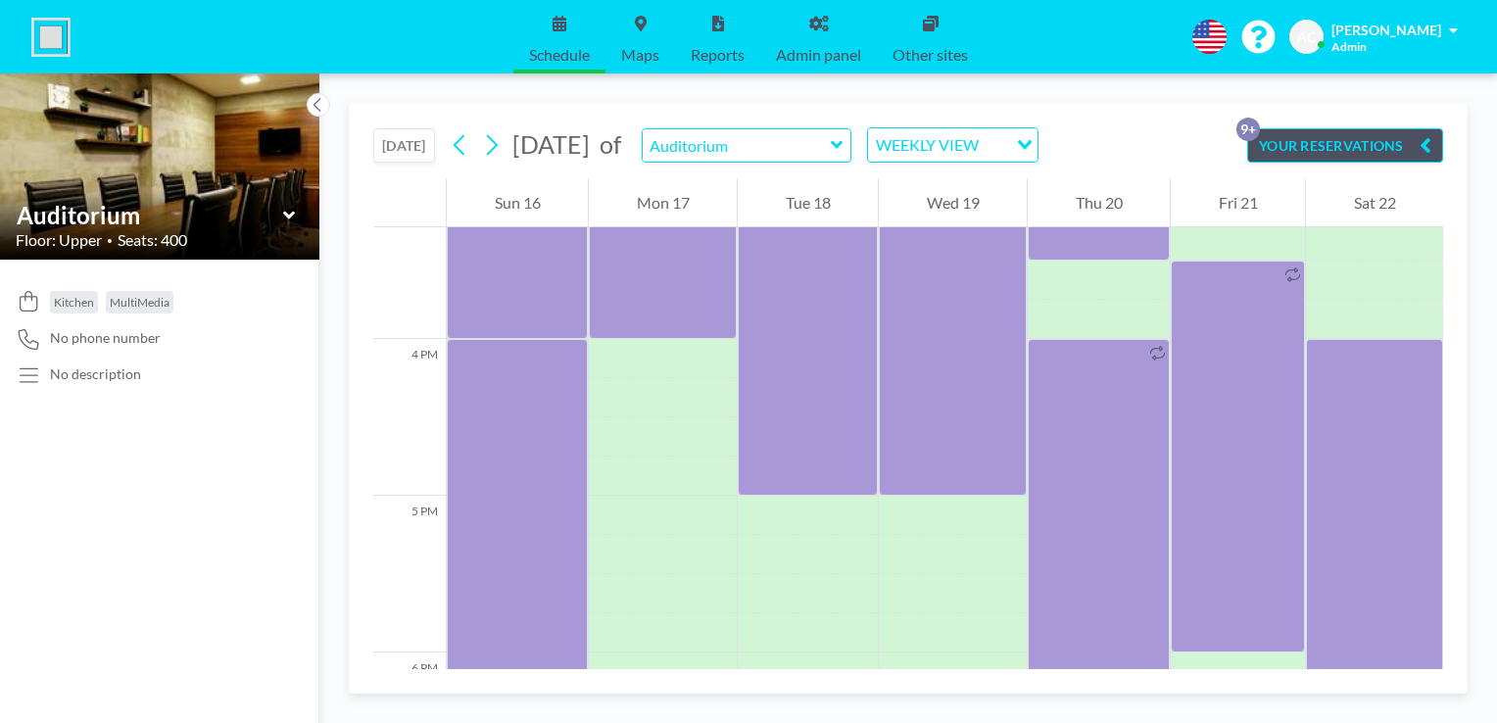
scroll to position [2818, 0]
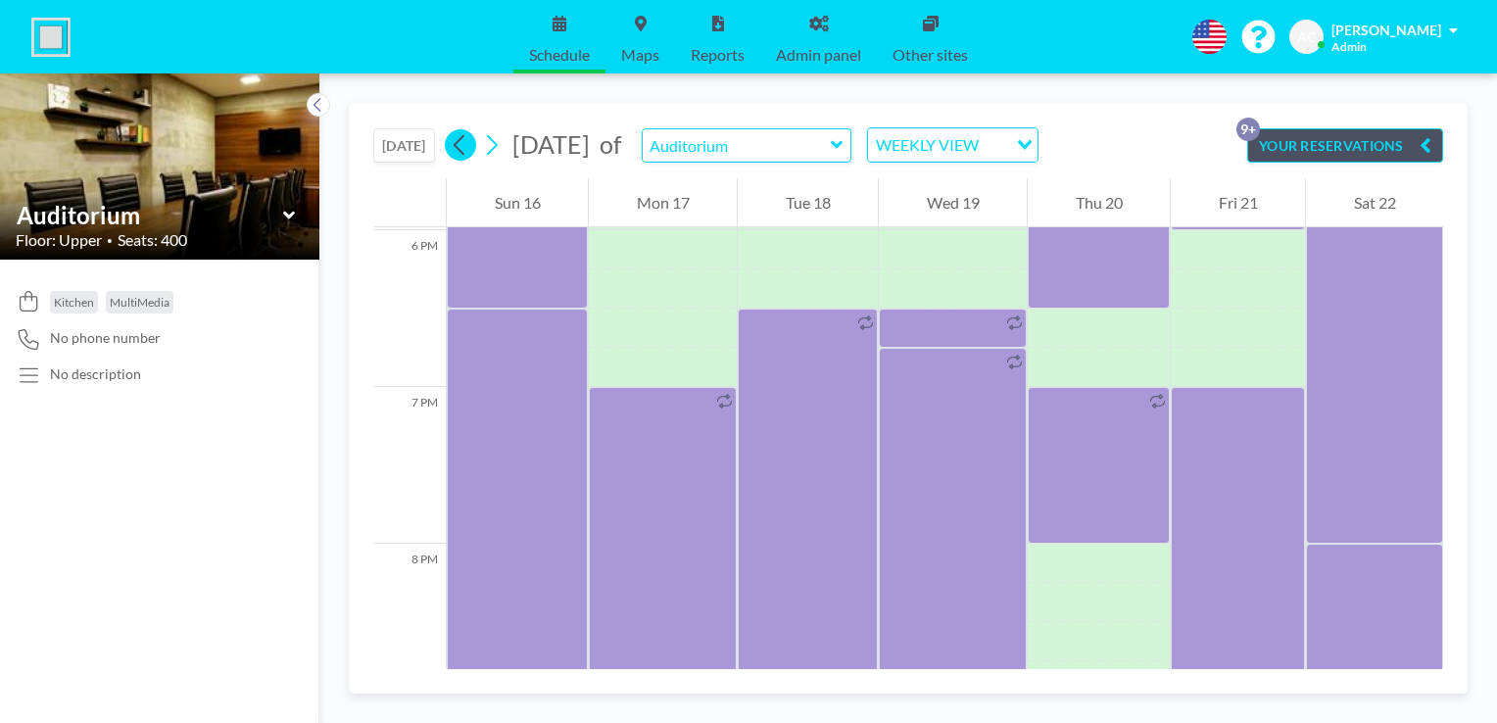
click at [454, 147] on icon at bounding box center [460, 144] width 19 height 29
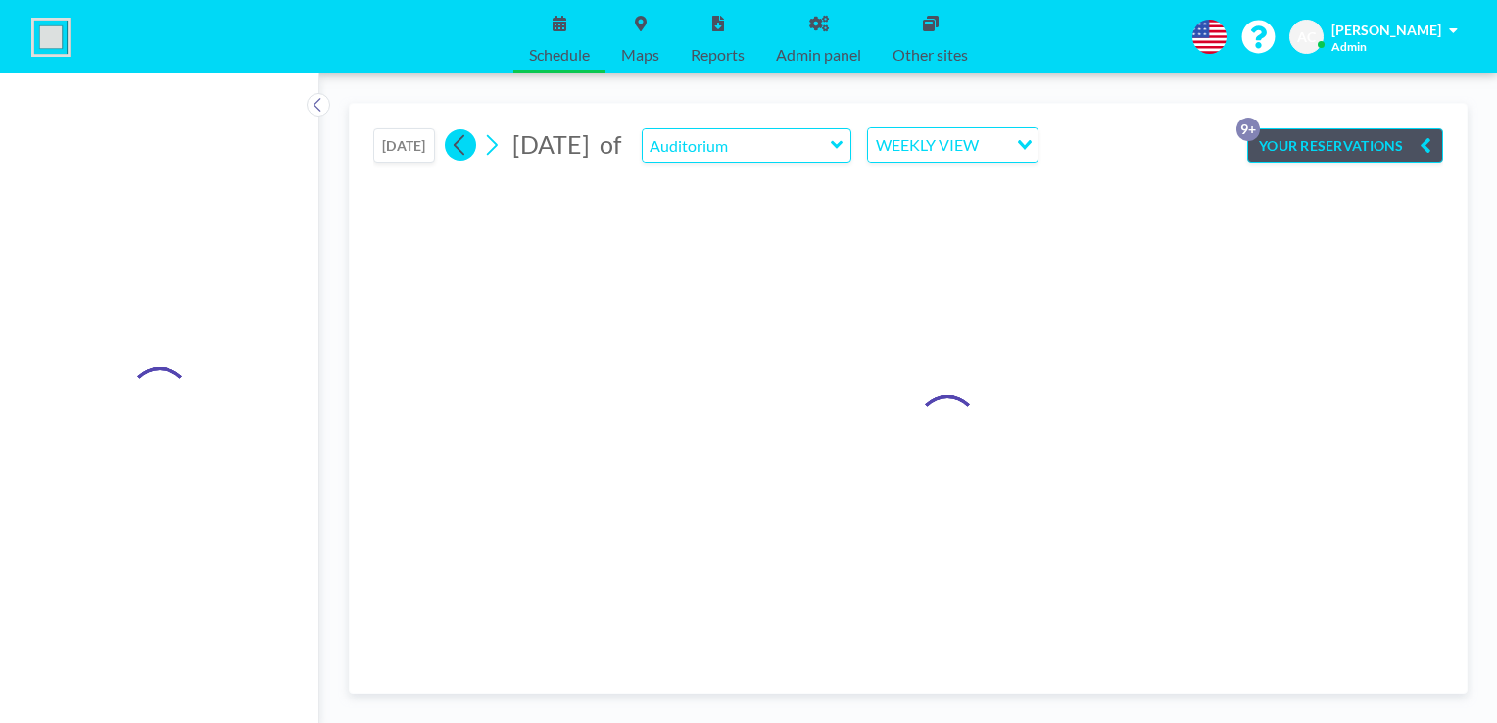
click at [454, 147] on icon at bounding box center [460, 144] width 19 height 29
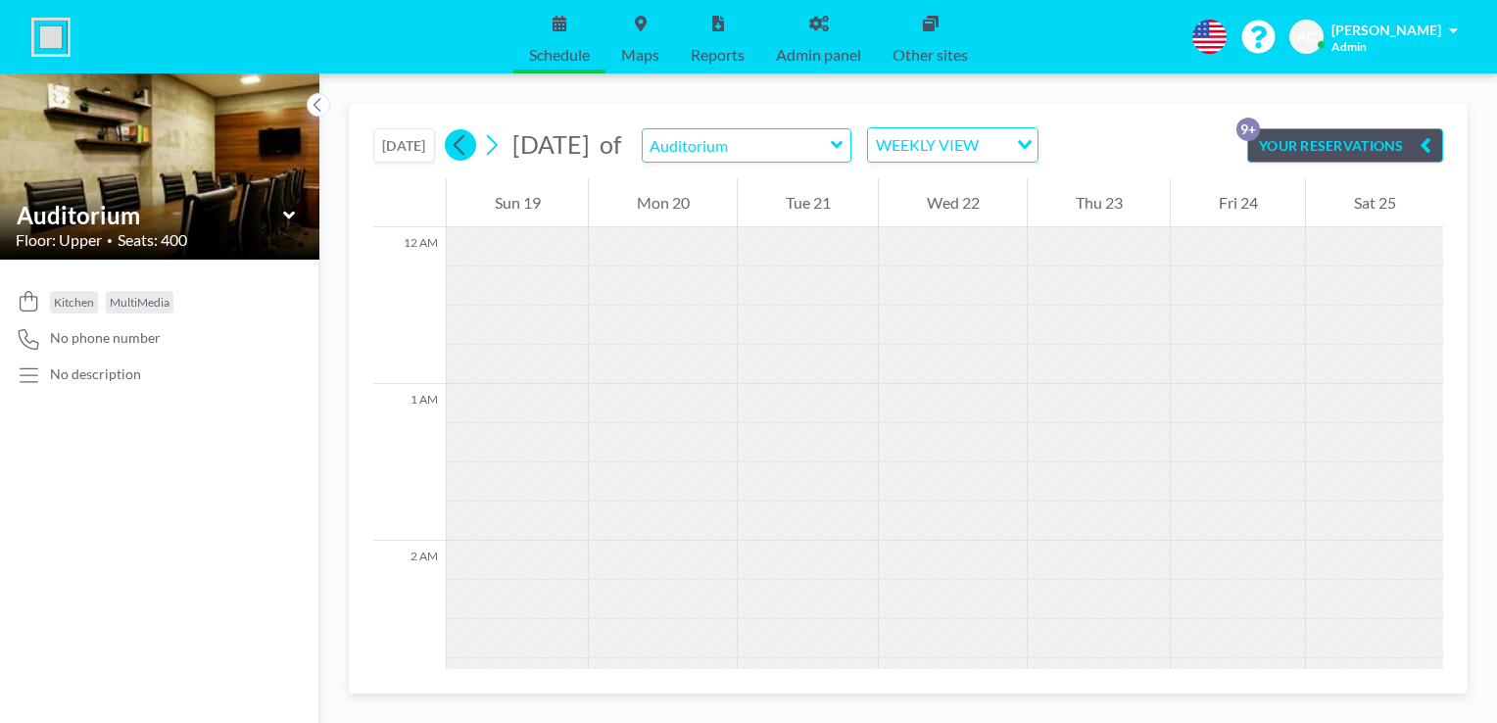
click at [461, 147] on icon at bounding box center [460, 144] width 19 height 29
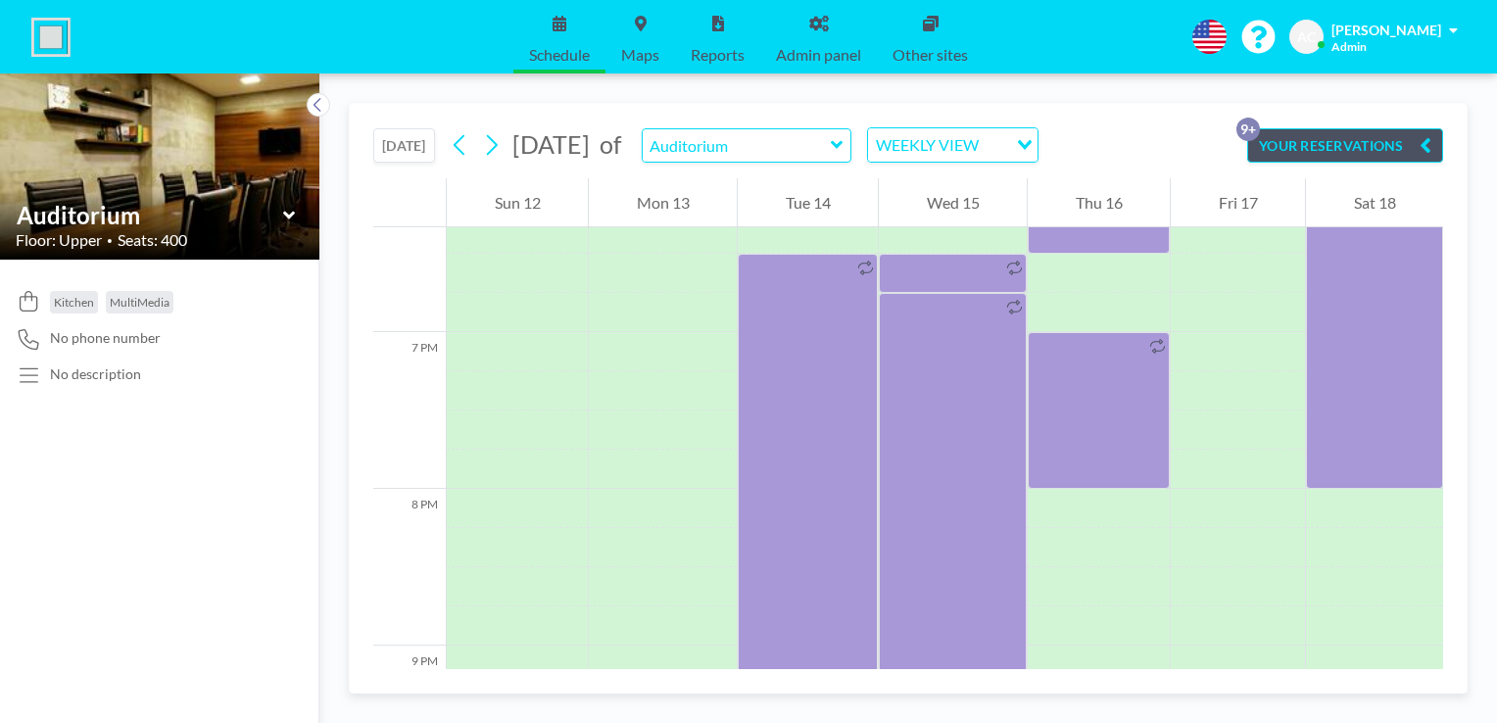
scroll to position [2887, 0]
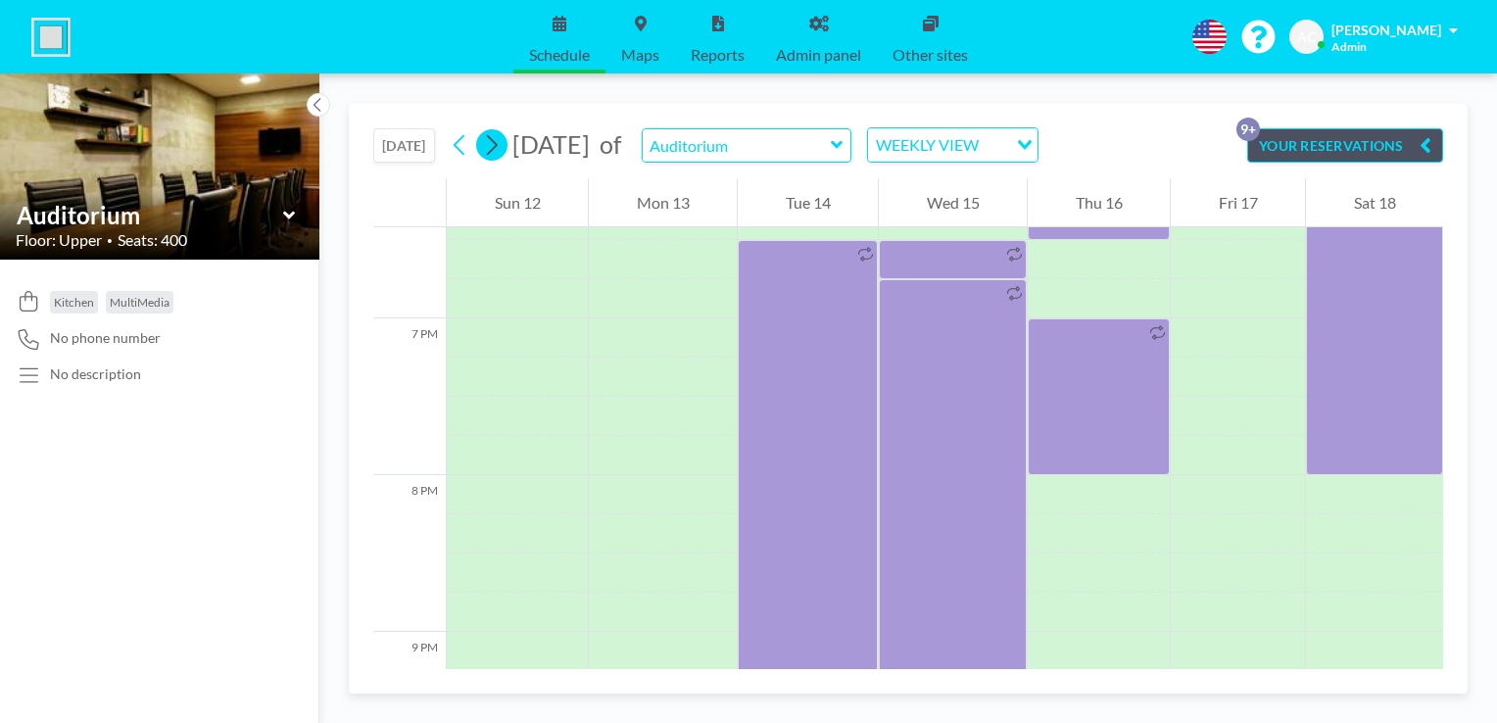
click at [486, 140] on icon at bounding box center [491, 144] width 19 height 29
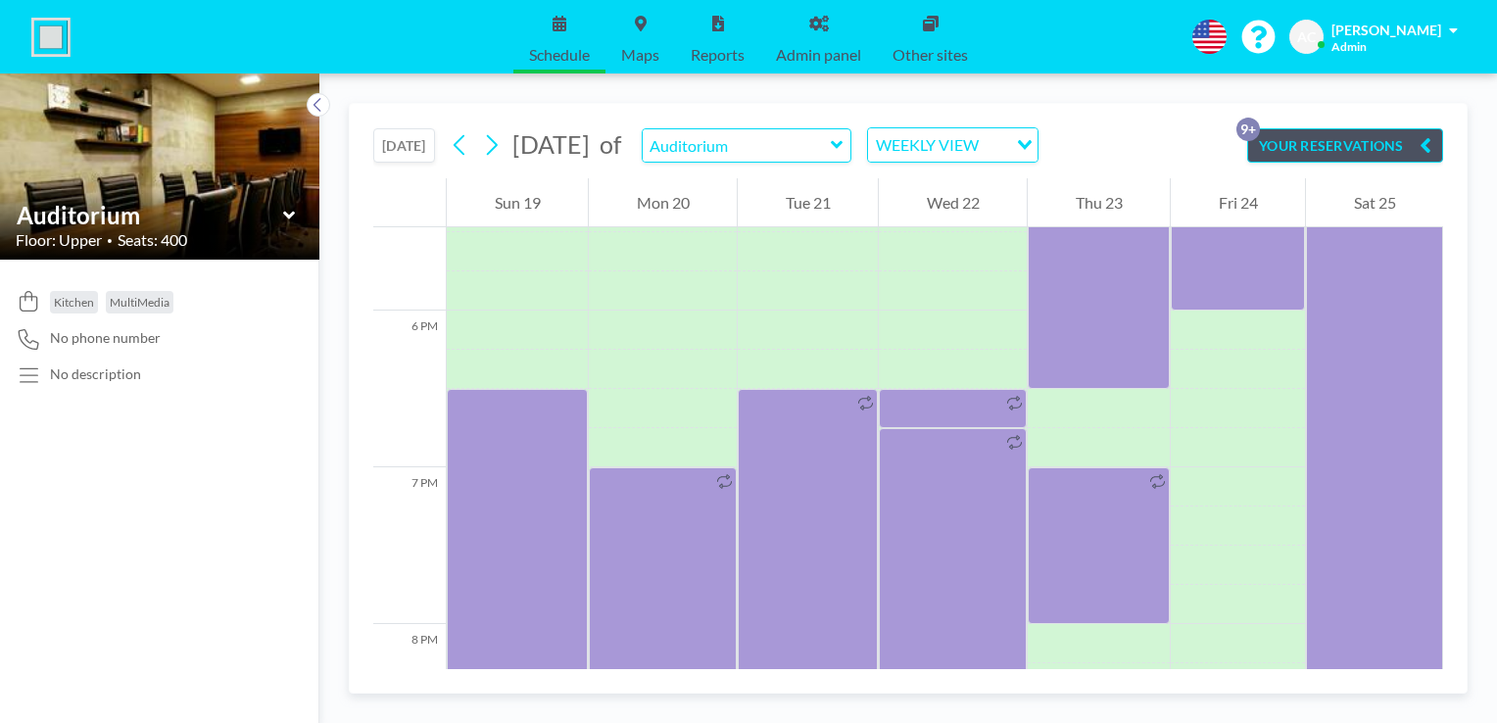
scroll to position [2731, 0]
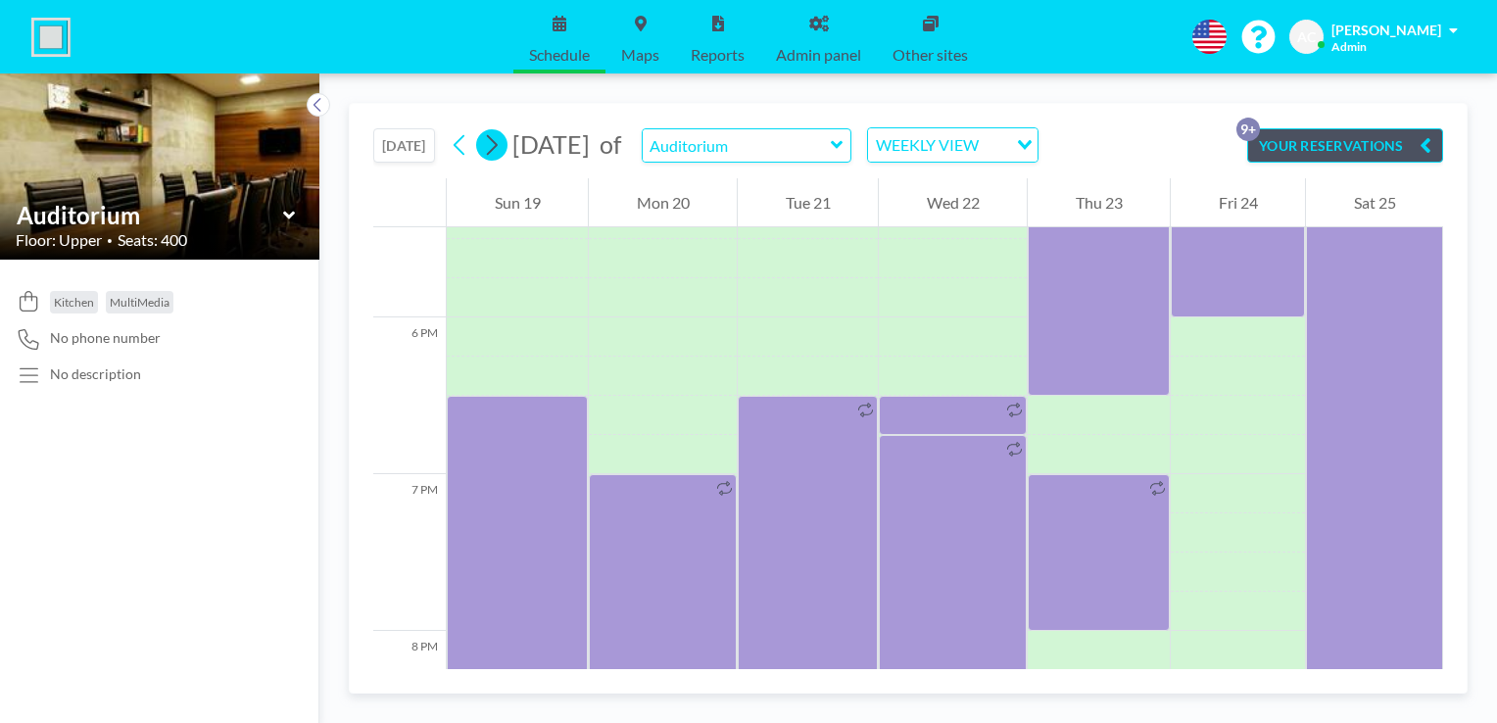
click at [500, 147] on icon at bounding box center [491, 144] width 19 height 29
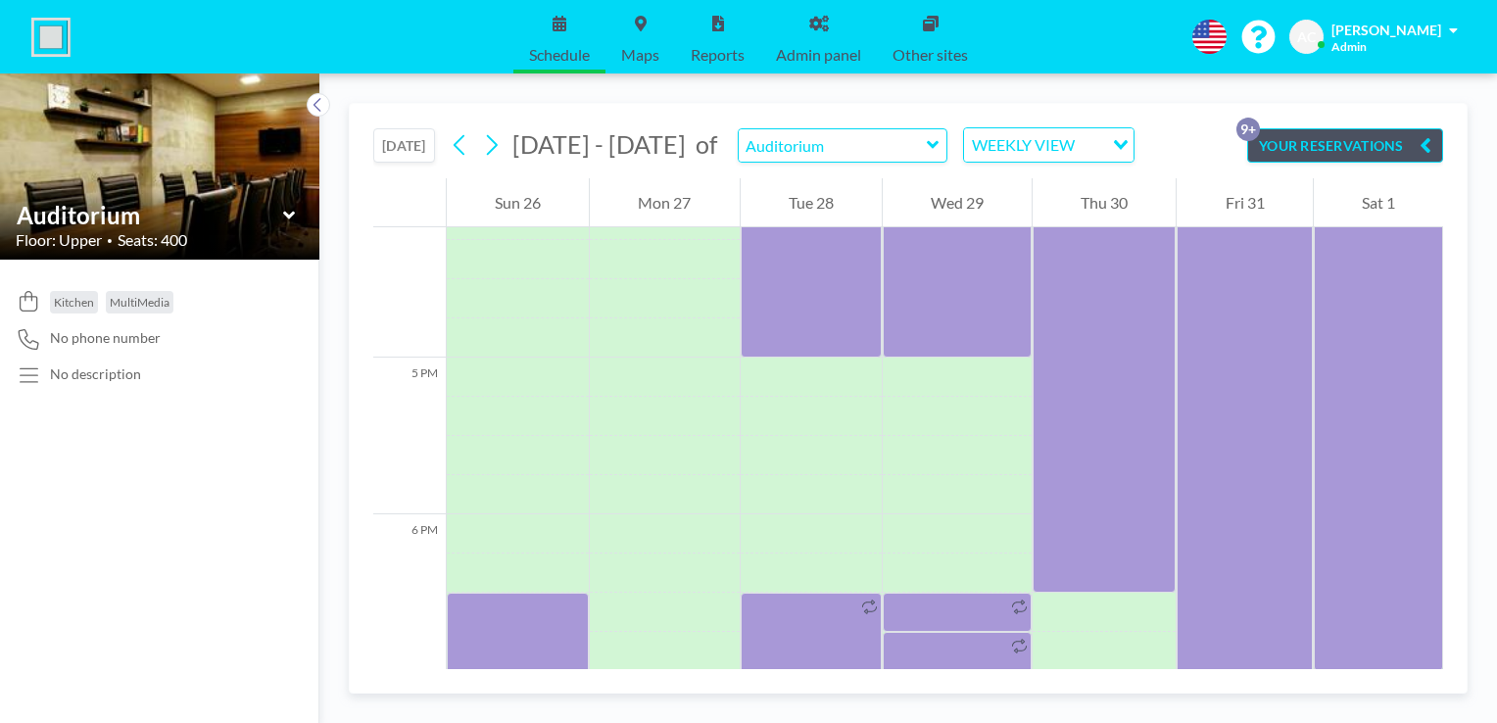
scroll to position [2566, 0]
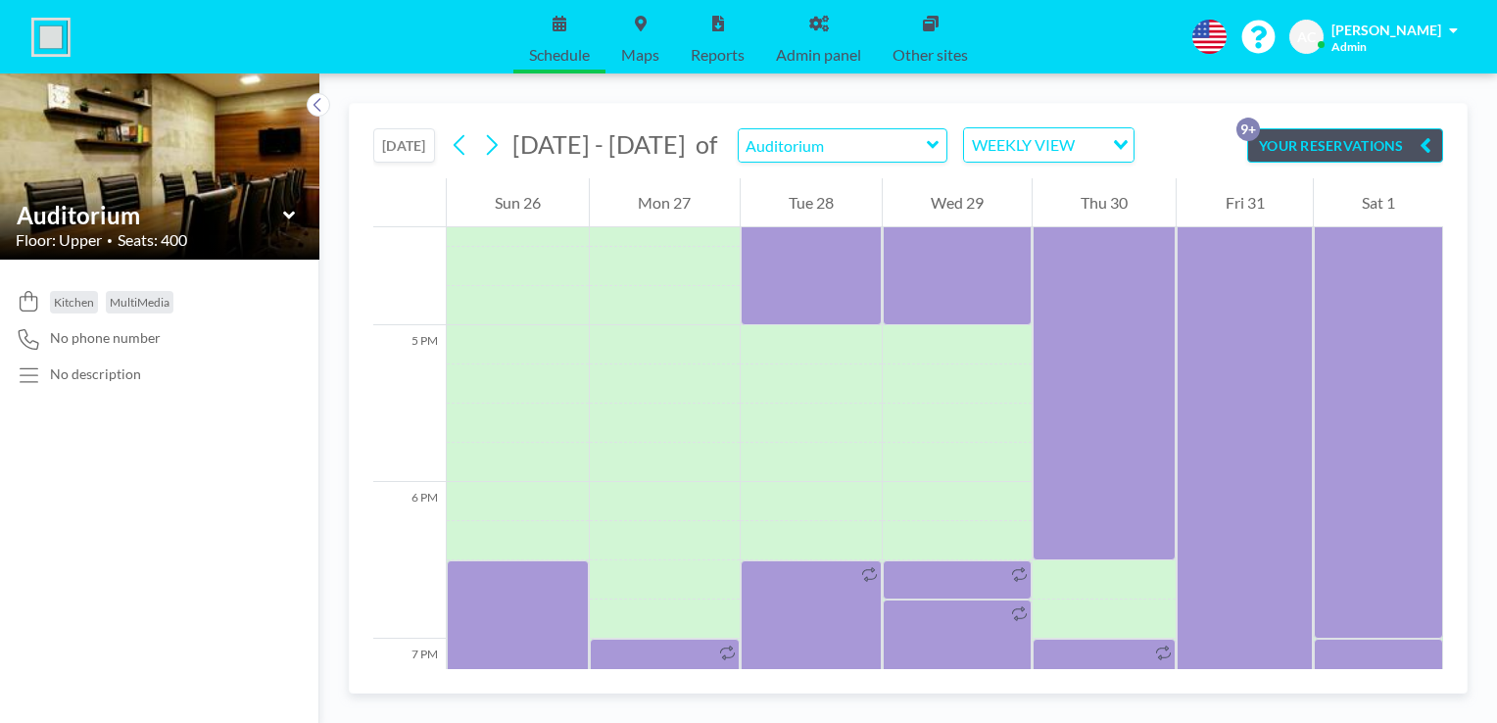
click at [927, 145] on icon at bounding box center [933, 145] width 12 height 8
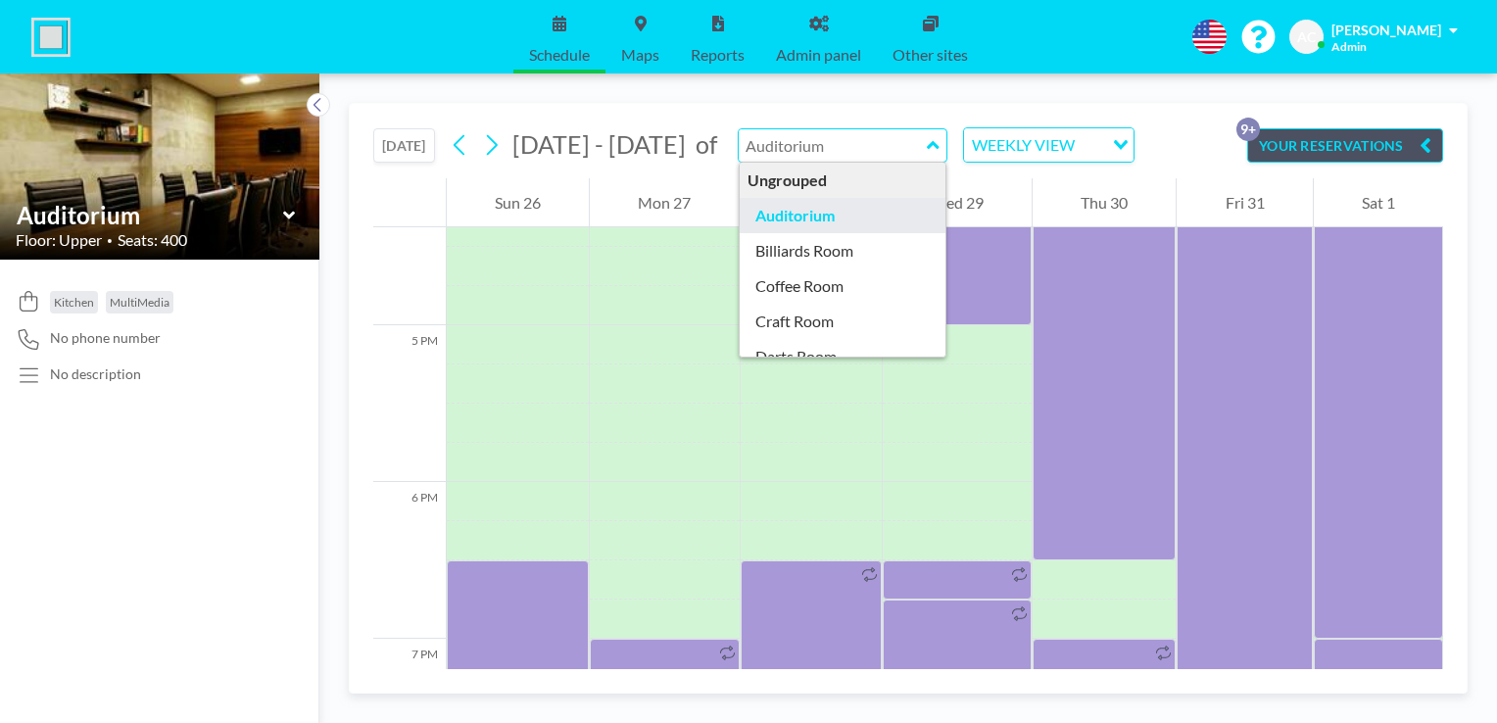
type input "Auditorium"
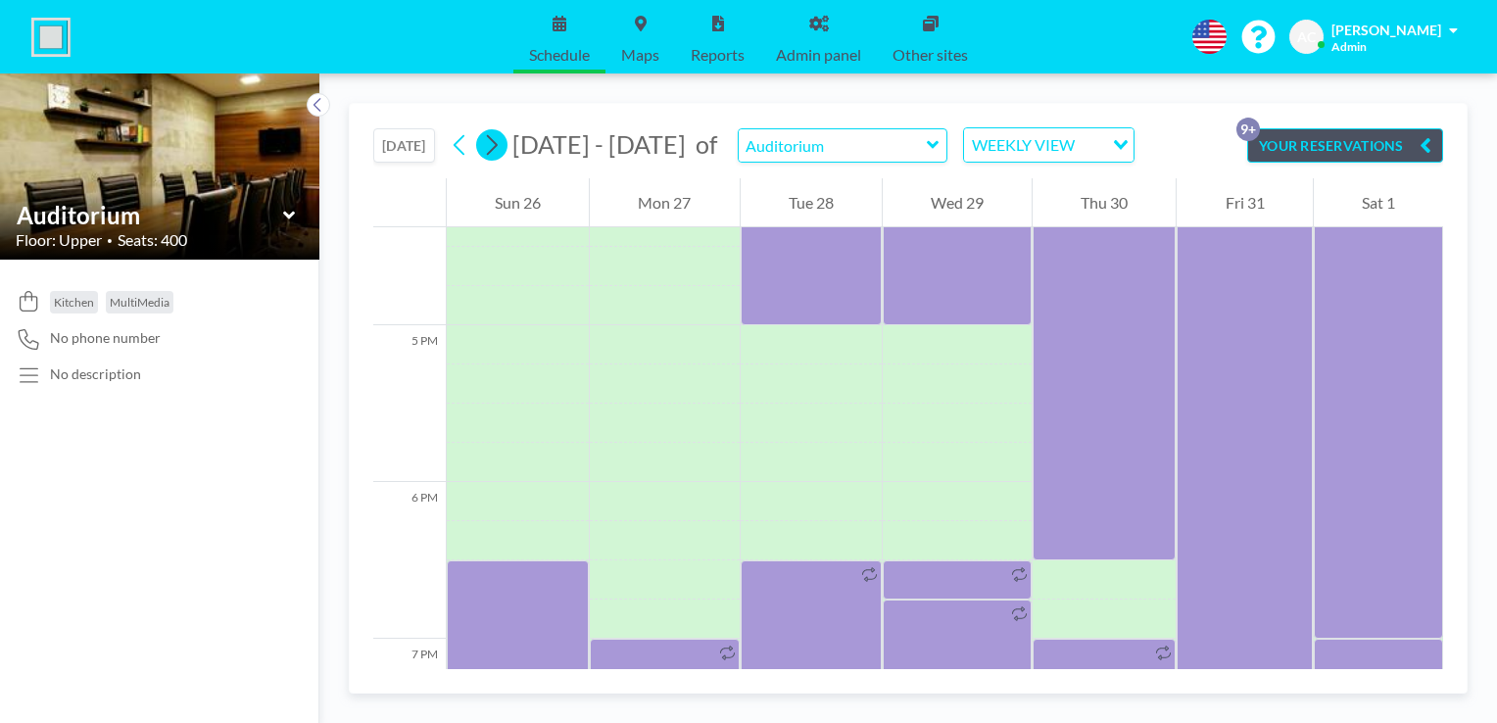
click at [501, 148] on icon at bounding box center [491, 144] width 19 height 29
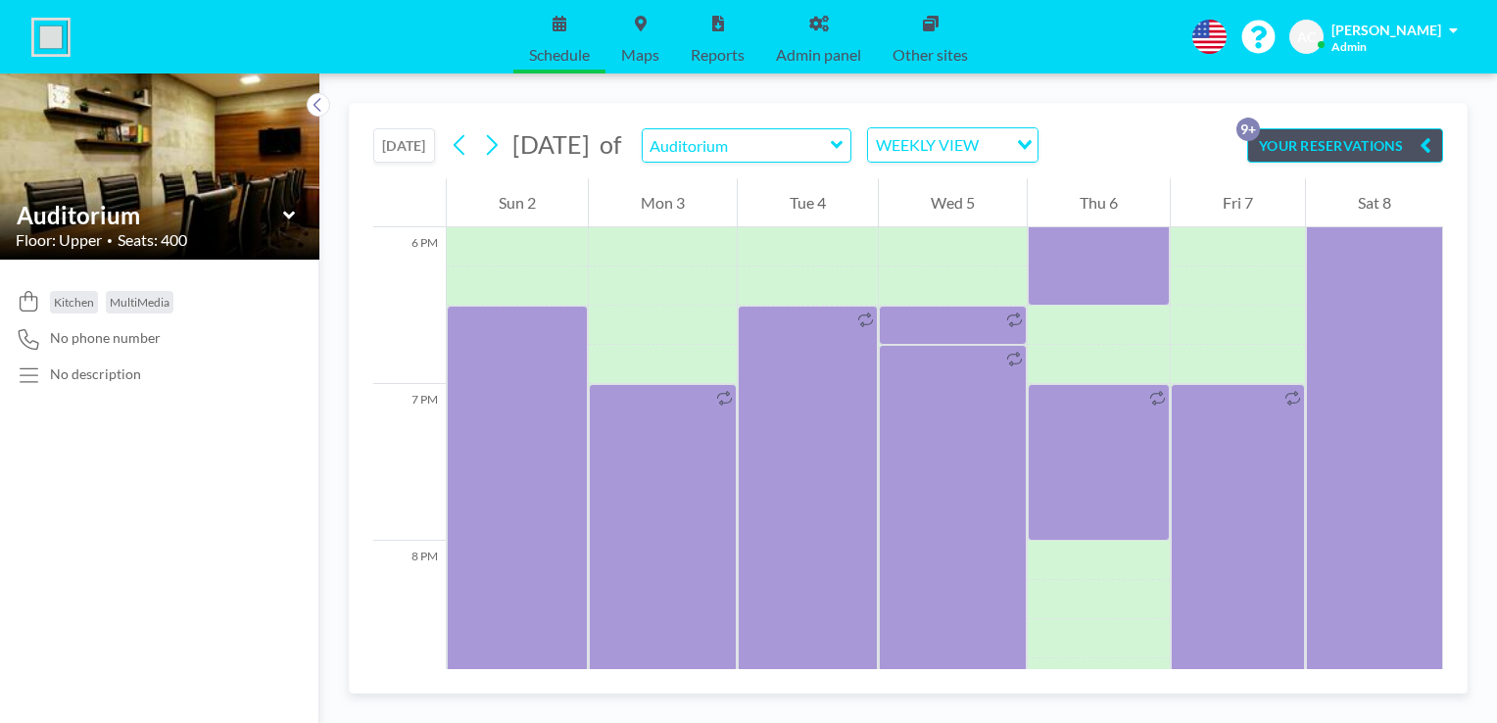
scroll to position [2801, 0]
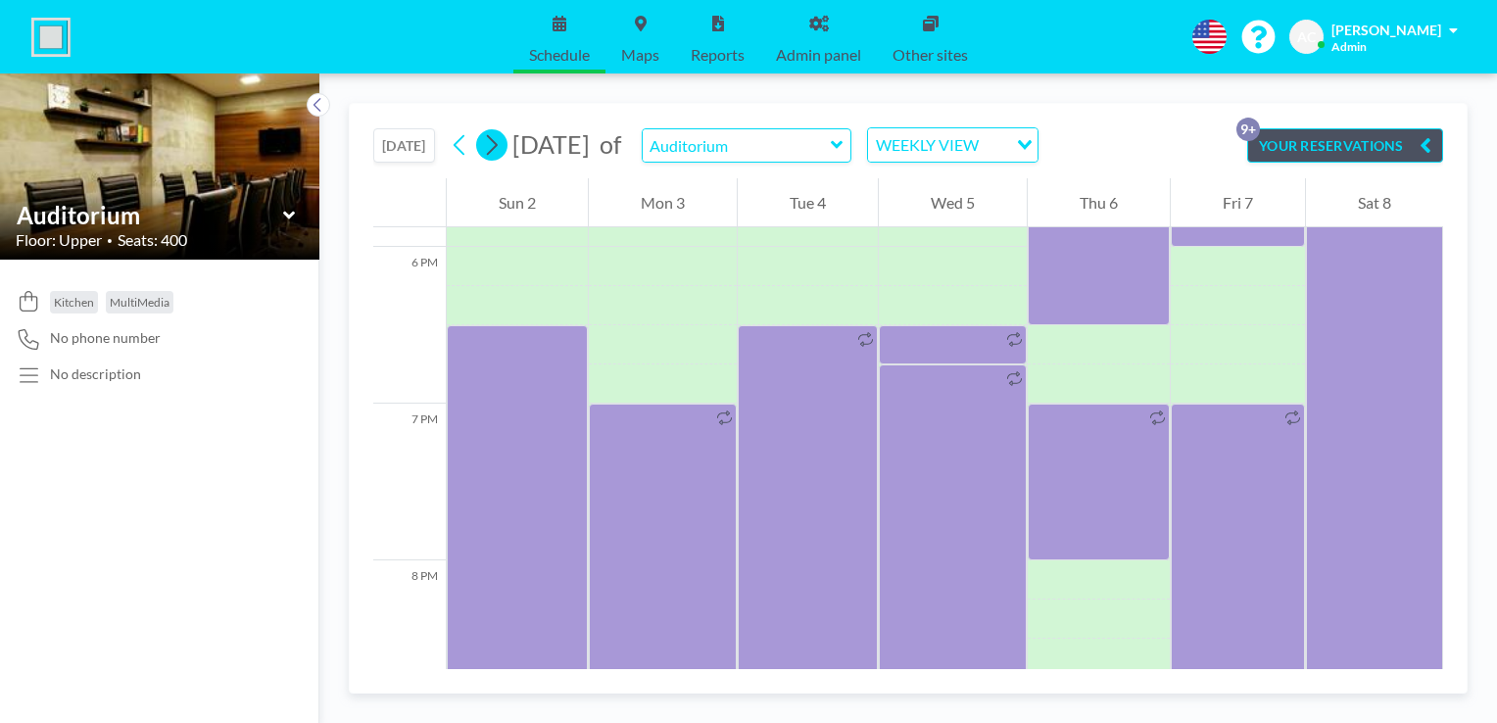
click at [486, 139] on icon at bounding box center [491, 144] width 19 height 29
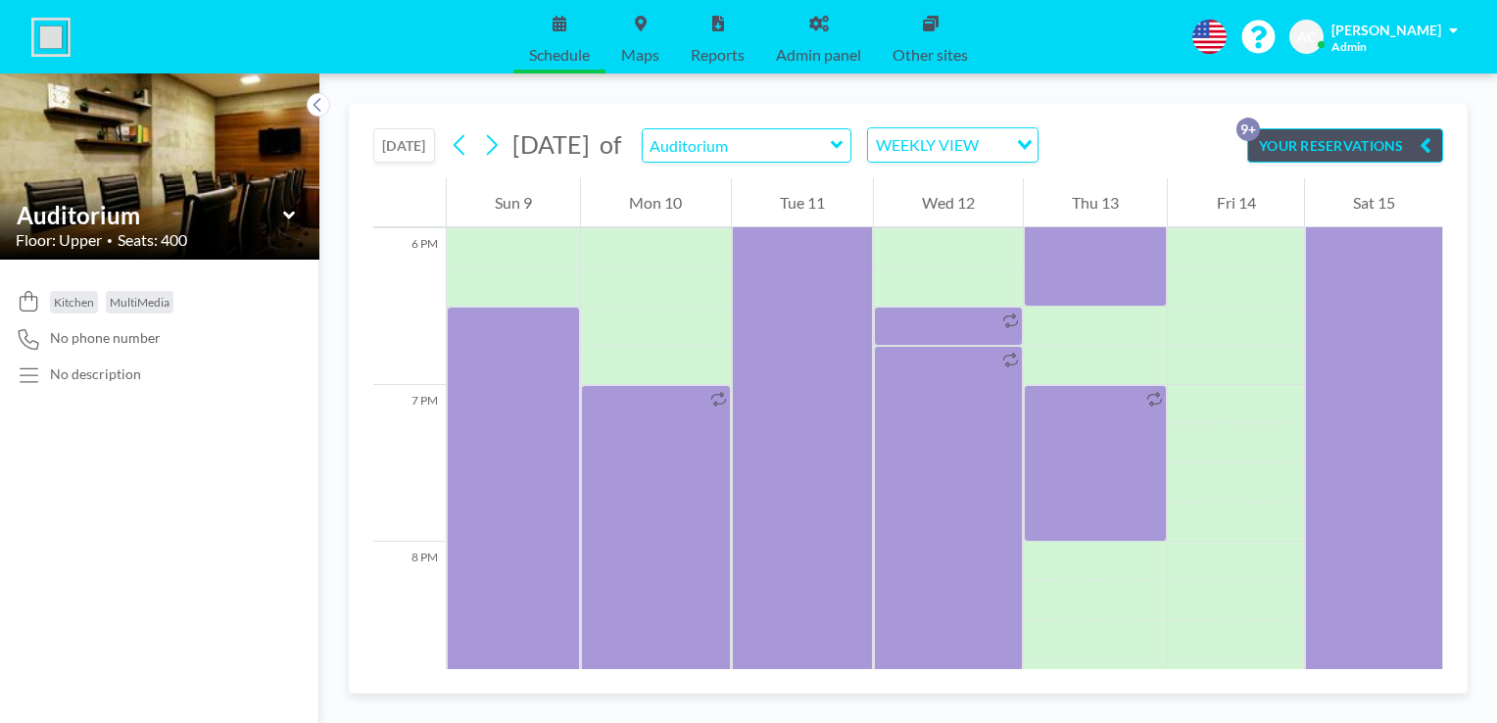
scroll to position [2807, 0]
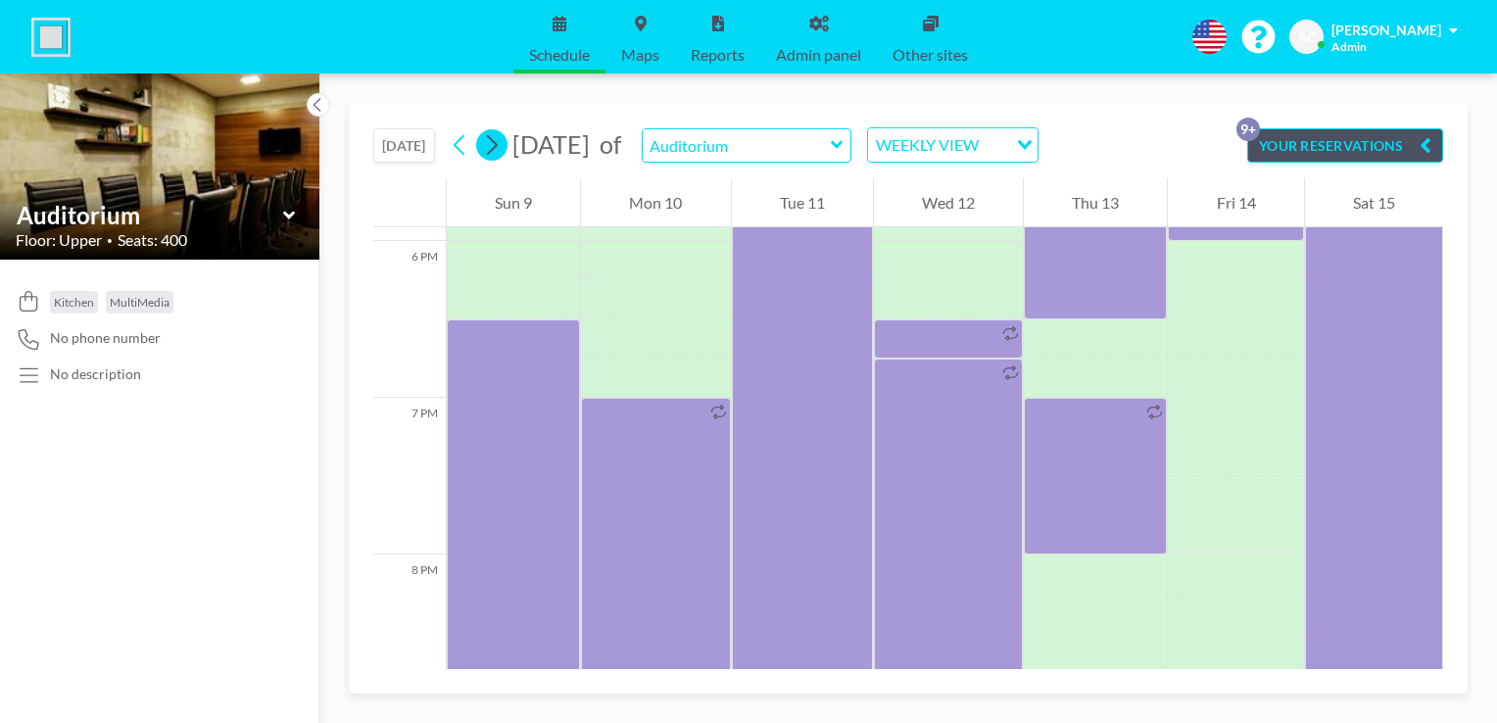
click at [493, 147] on icon at bounding box center [491, 144] width 19 height 29
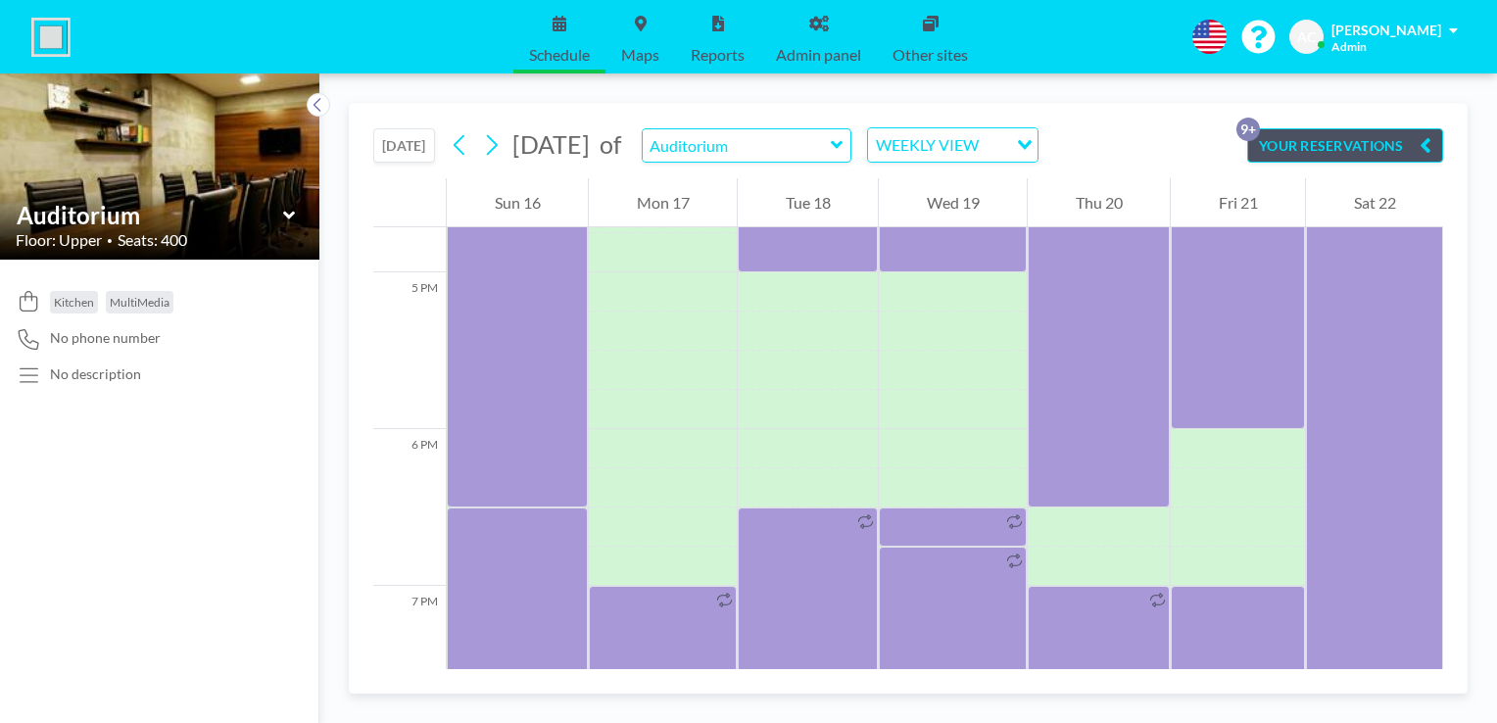
scroll to position [2605, 0]
